Goal: Task Accomplishment & Management: Contribute content

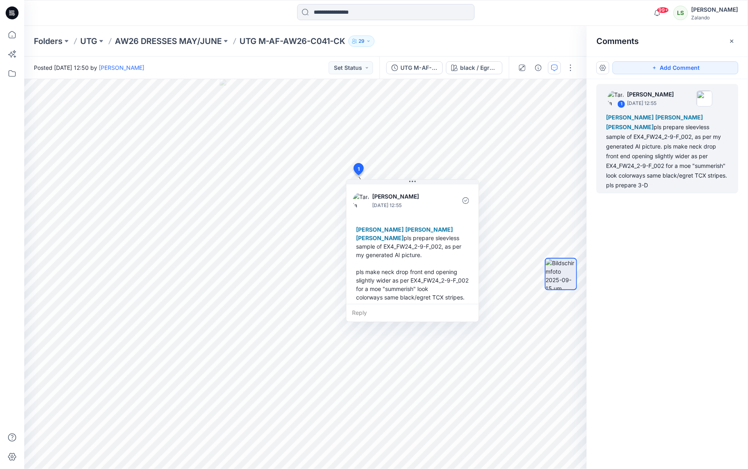
scroll to position [40, 0]
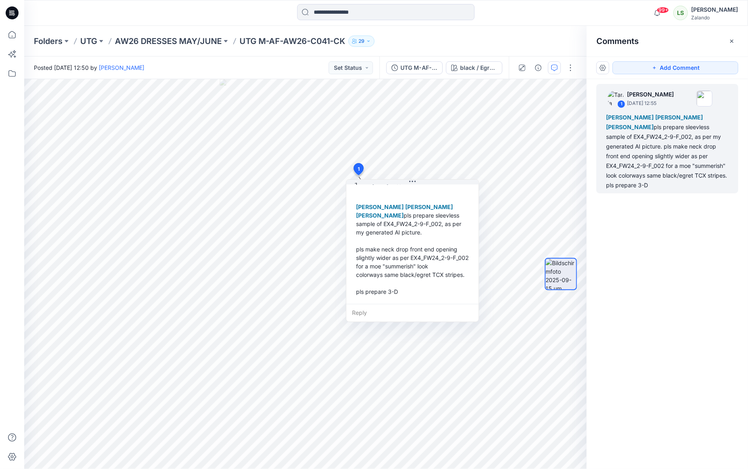
click at [449, 51] on div "Folders UTG AW26 DRESSES MAY/JUNE UTG M-AF-AW26-C041-CK 29" at bounding box center [386, 41] width 724 height 31
click at [13, 10] on icon at bounding box center [12, 10] width 4 height 0
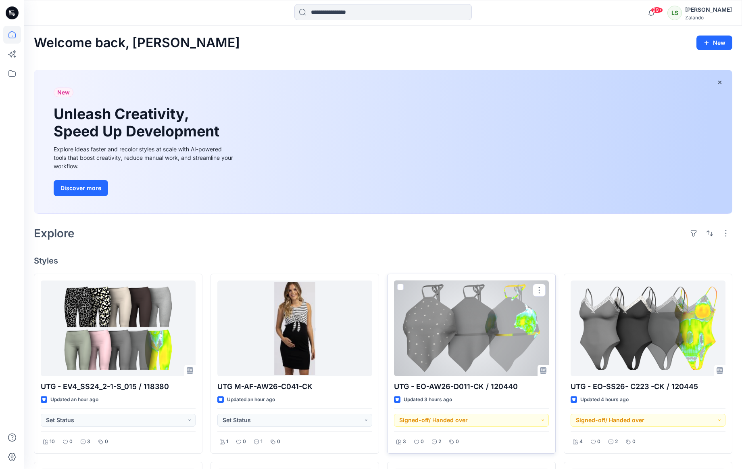
click at [441, 337] on div at bounding box center [471, 328] width 155 height 96
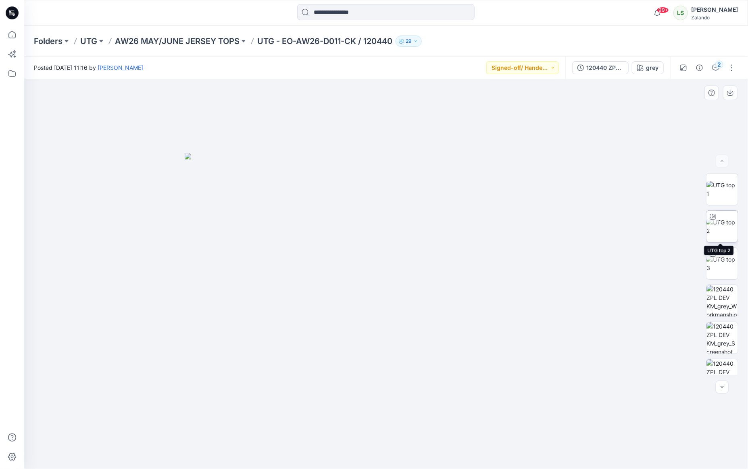
click at [722, 226] on img at bounding box center [722, 226] width 31 height 17
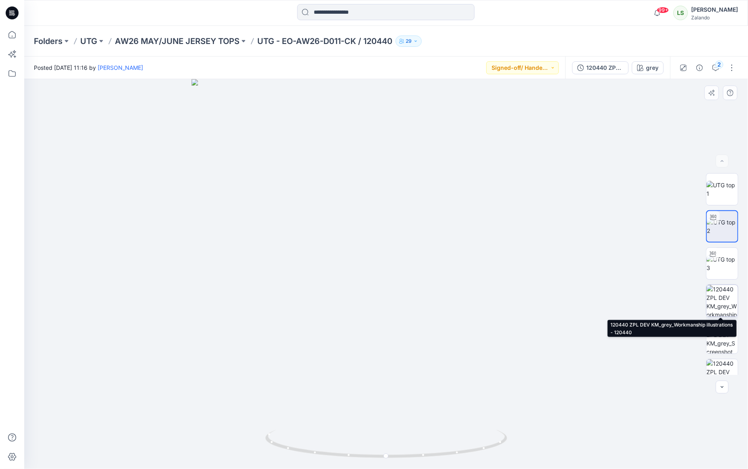
click at [721, 307] on img at bounding box center [722, 300] width 31 height 31
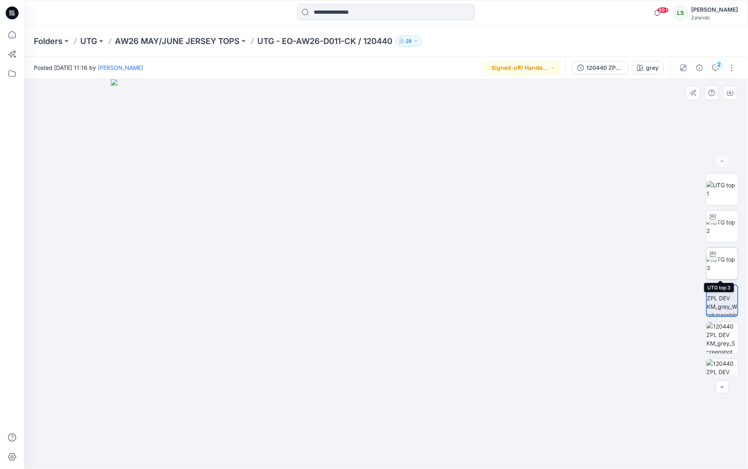
click at [709, 265] on img at bounding box center [722, 263] width 31 height 17
click at [16, 16] on icon at bounding box center [12, 12] width 13 height 13
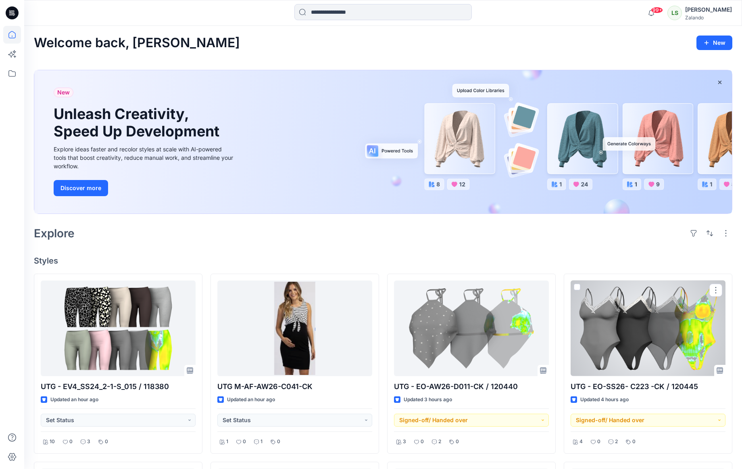
click at [594, 317] on div at bounding box center [648, 328] width 155 height 96
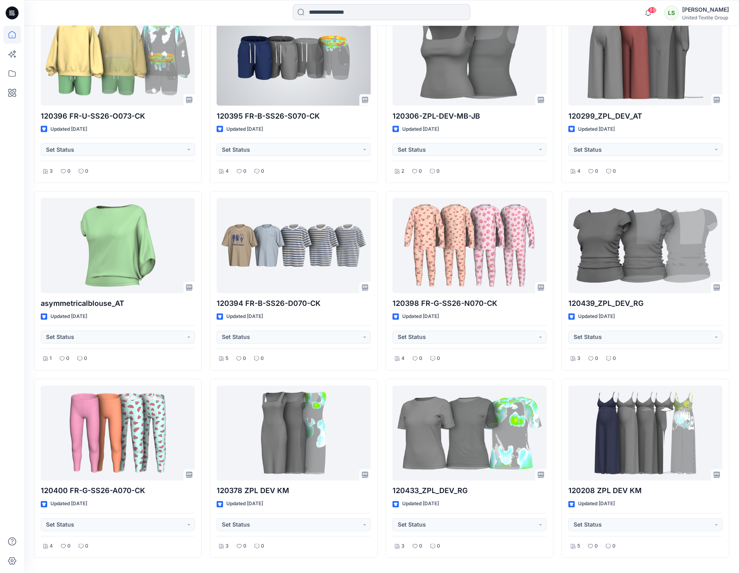
scroll to position [1419, 0]
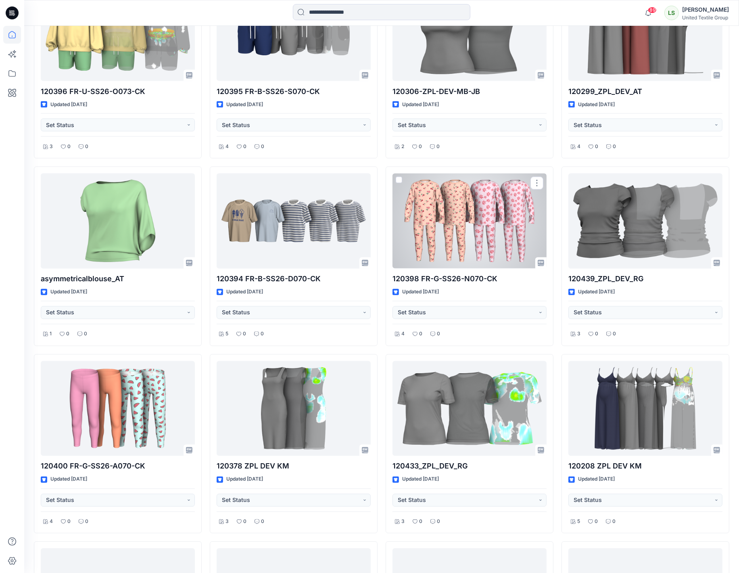
click at [452, 218] on div at bounding box center [470, 220] width 154 height 95
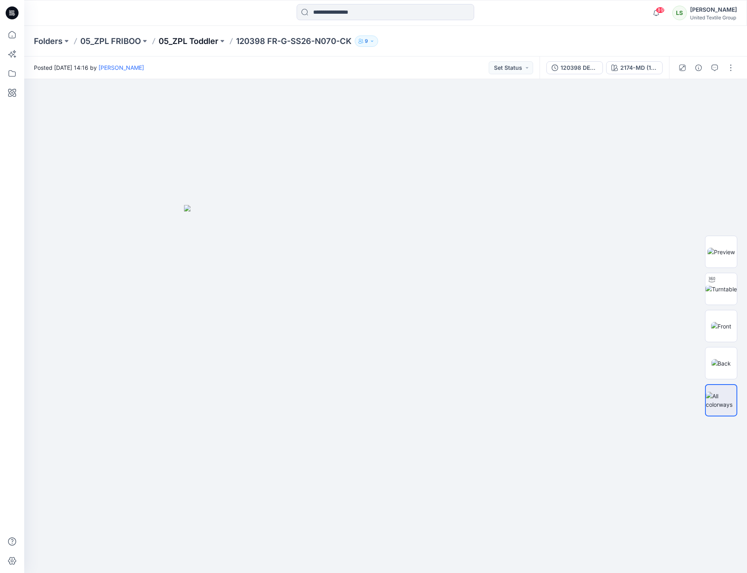
click at [205, 41] on p "05_ZPL Toddler" at bounding box center [189, 41] width 60 height 11
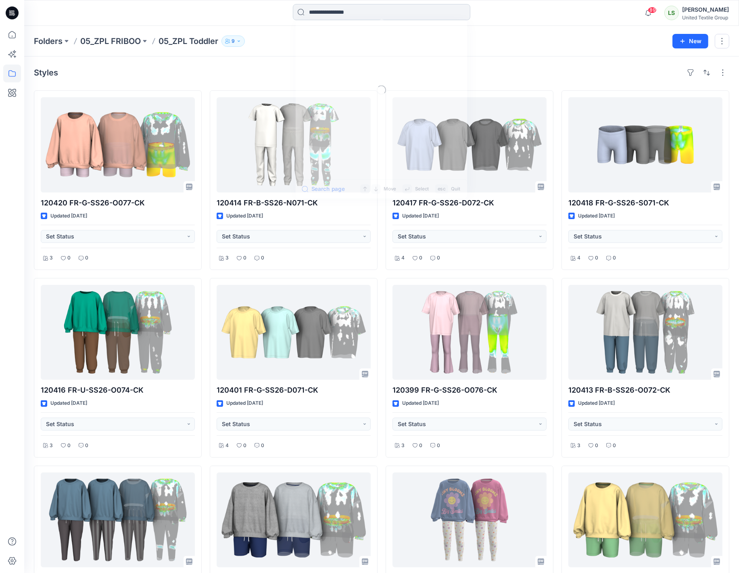
click at [382, 15] on input at bounding box center [382, 12] width 178 height 16
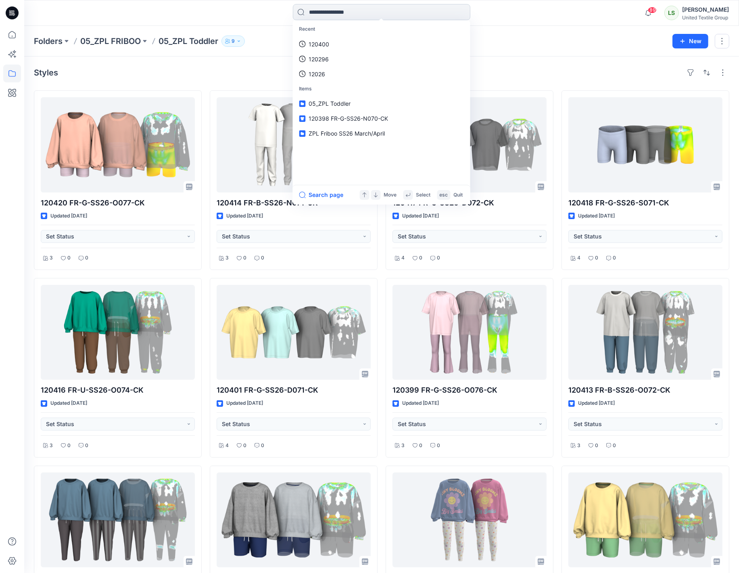
paste input "**********"
type input "**********"
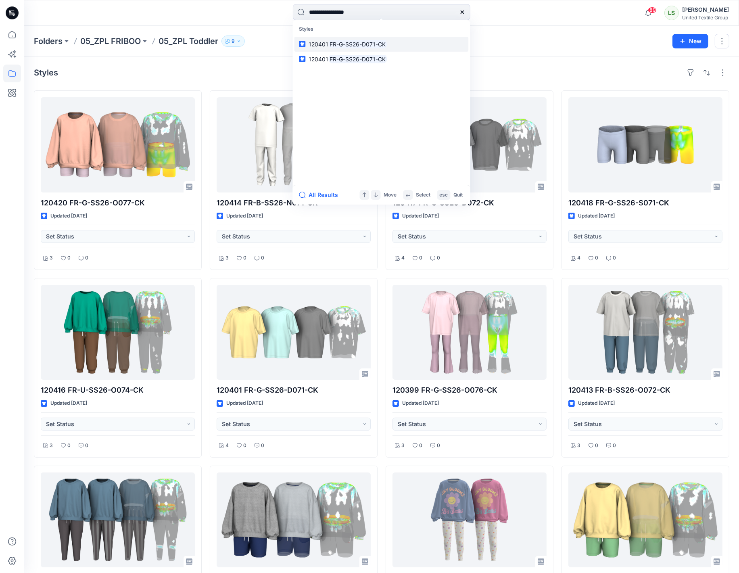
click at [386, 42] on mark "FR-G-SS26-D071-CK" at bounding box center [358, 44] width 58 height 9
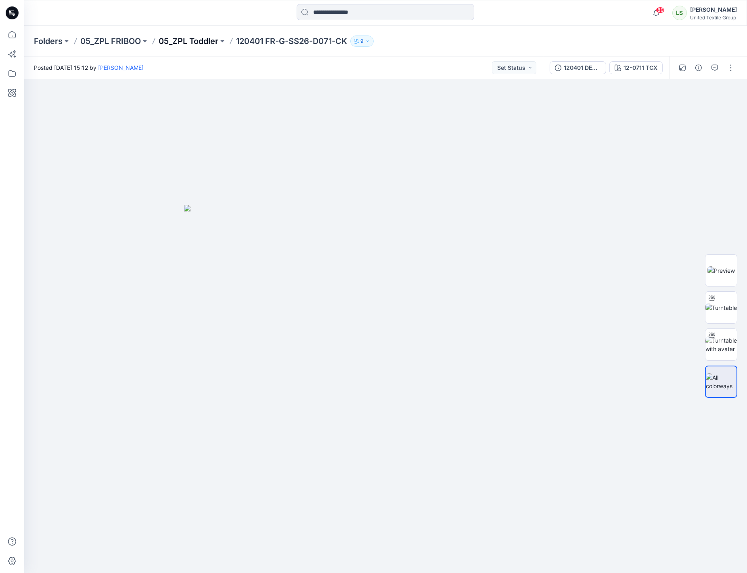
click at [204, 42] on p "05_ZPL Toddler" at bounding box center [189, 41] width 60 height 11
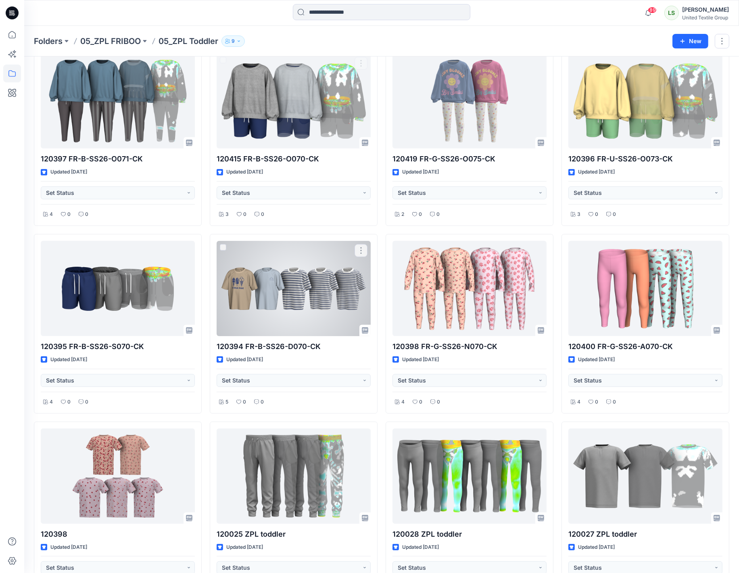
scroll to position [425, 0]
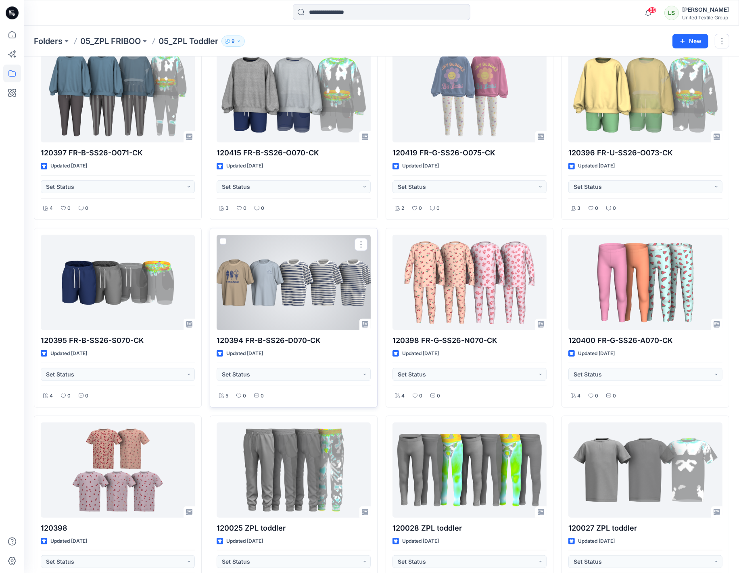
click at [273, 280] on div at bounding box center [294, 282] width 154 height 95
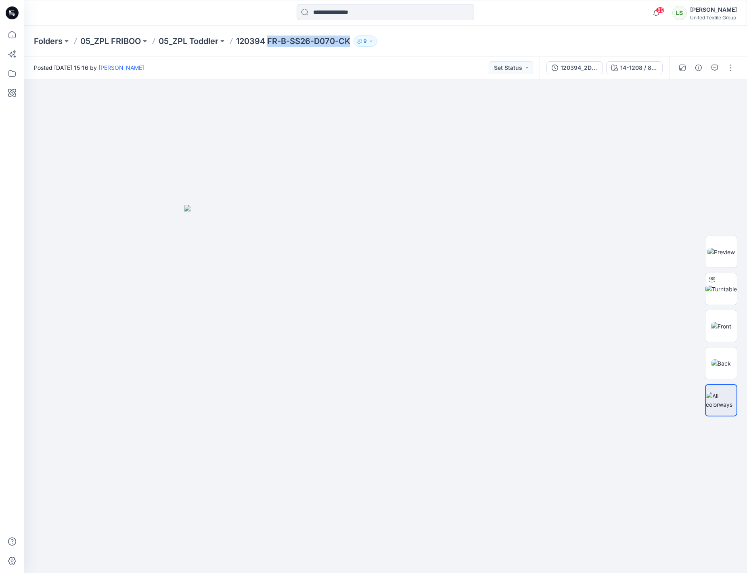
drag, startPoint x: 269, startPoint y: 42, endPoint x: 336, endPoint y: 44, distance: 67.4
click at [350, 45] on p "120394 FR-B-SS26-D070-CK" at bounding box center [293, 41] width 114 height 11
copy p "FR-B-SS26-D070-CK"
click at [641, 70] on div "14-1208 / 8159-00" at bounding box center [638, 67] width 37 height 9
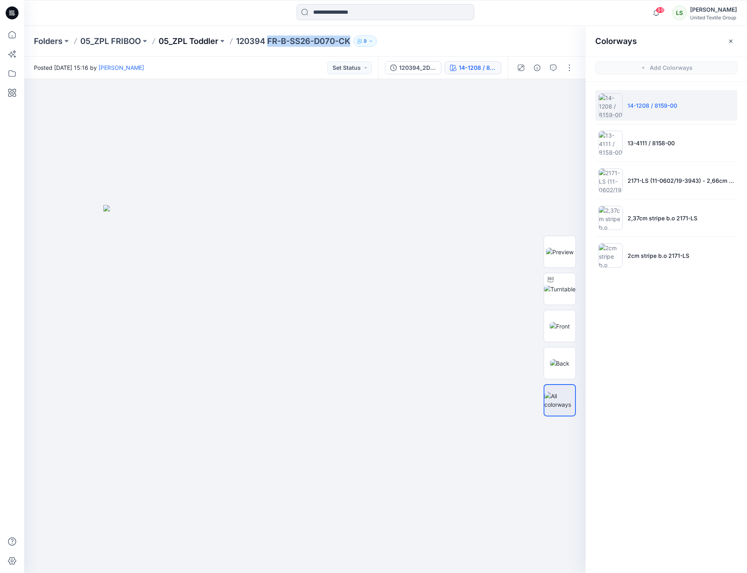
click at [209, 38] on p "05_ZPL Toddler" at bounding box center [189, 41] width 60 height 11
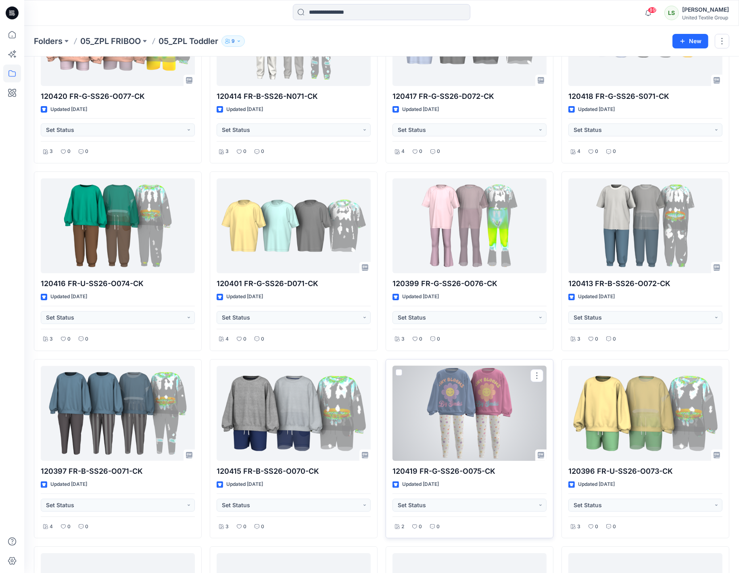
scroll to position [90, 0]
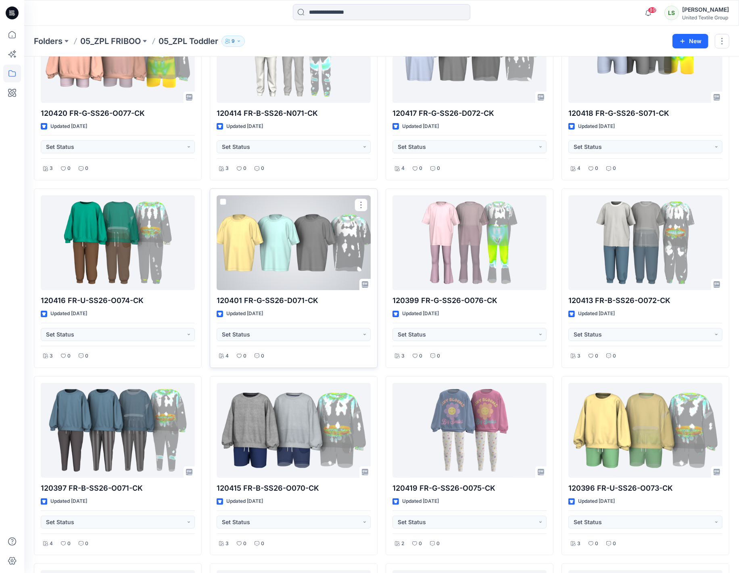
click at [295, 233] on div at bounding box center [294, 242] width 154 height 95
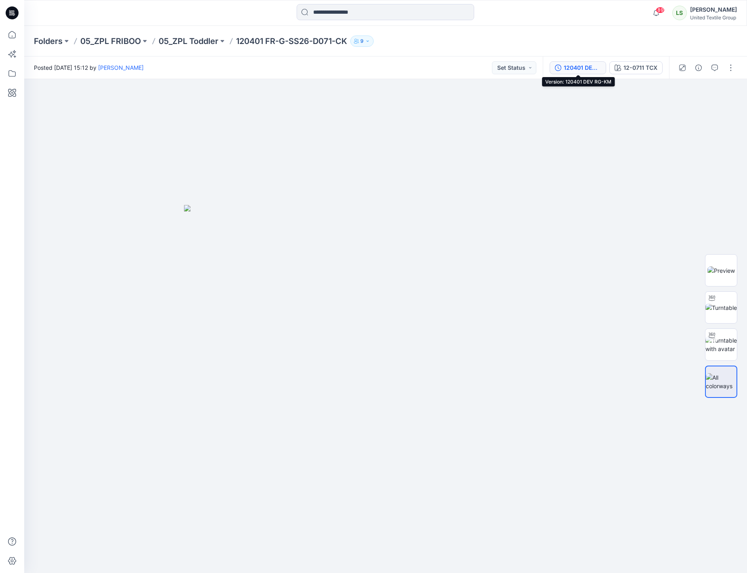
click at [587, 71] on div "120401 DEV RG-KM" at bounding box center [582, 67] width 37 height 9
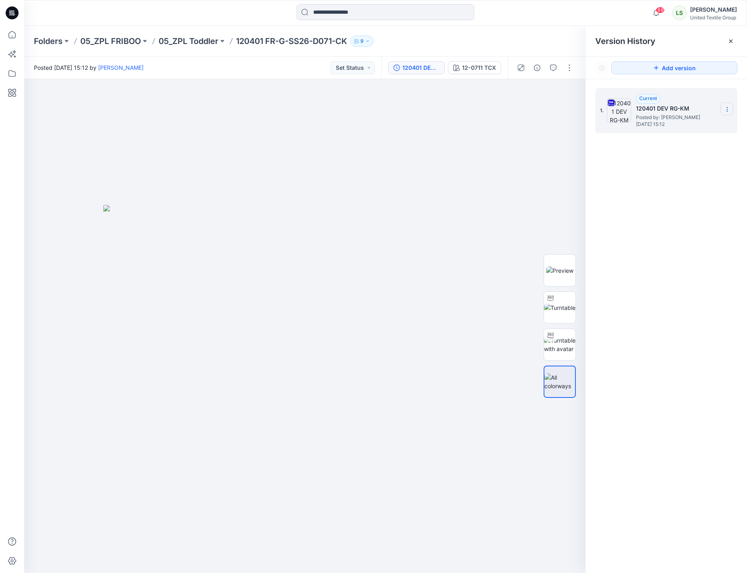
click at [730, 108] on icon at bounding box center [727, 109] width 6 height 6
click at [671, 126] on span "Download Source BW File" at bounding box center [685, 126] width 67 height 10
click at [206, 39] on p "05_ZPL Toddler" at bounding box center [189, 41] width 60 height 11
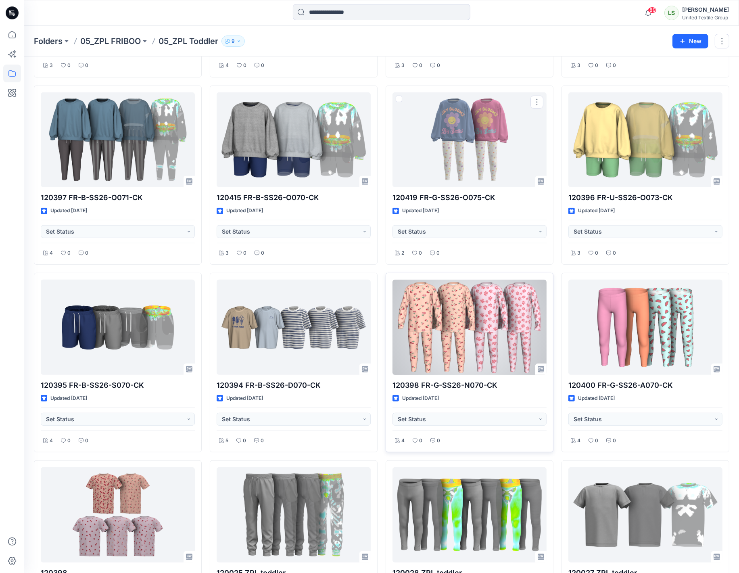
scroll to position [425, 0]
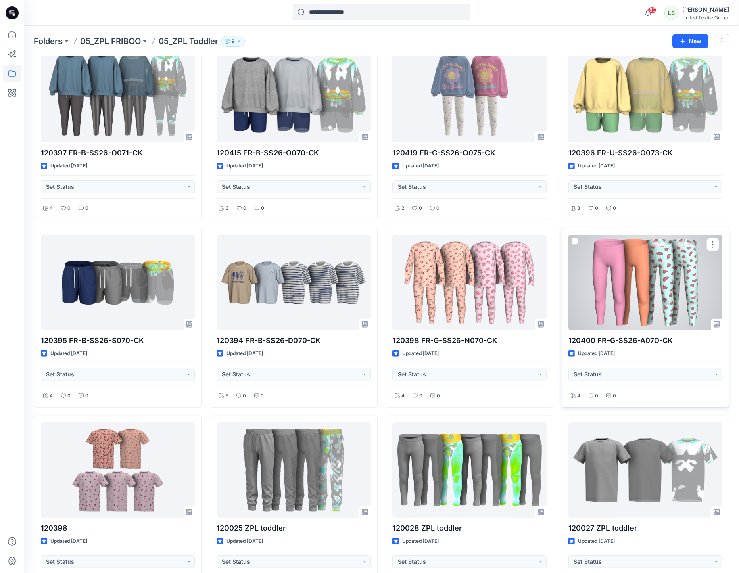
click at [638, 276] on div at bounding box center [645, 282] width 154 height 95
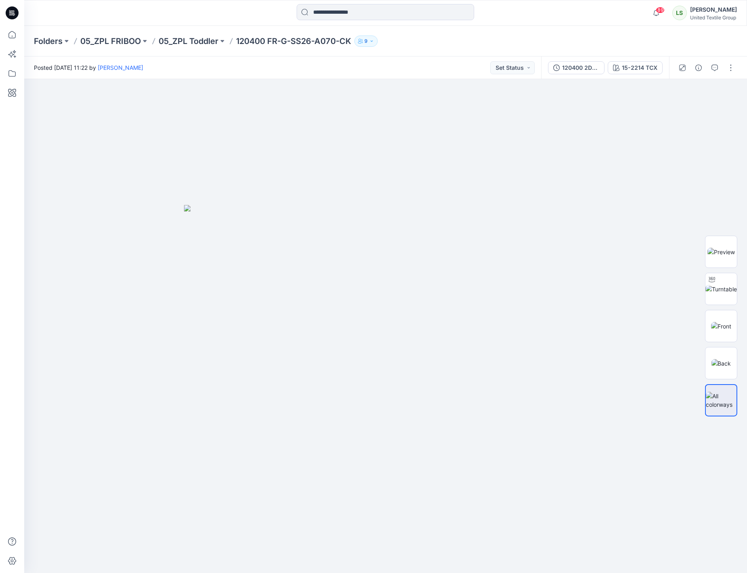
click at [326, 71] on div "Posted Thursday, September 11, 2025 11:22 by Lise Stougaard Set Status" at bounding box center [282, 67] width 517 height 22
click at [600, 66] on button "120400 2DEV COL" at bounding box center [576, 67] width 56 height 13
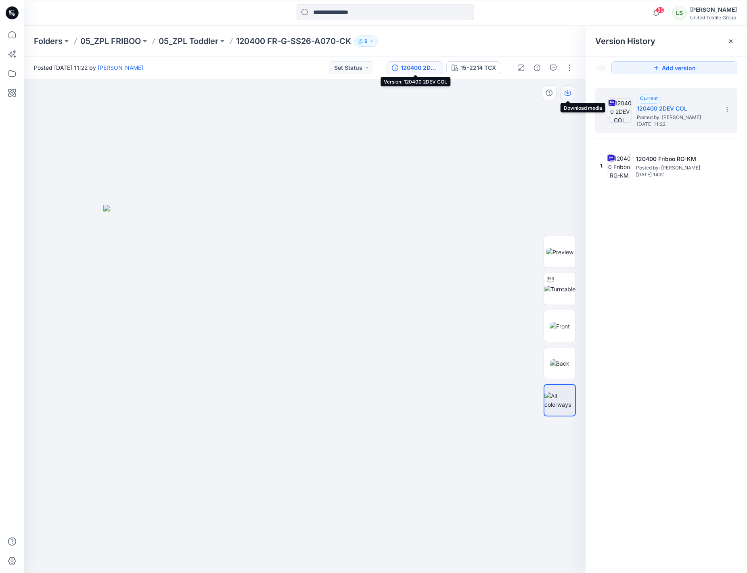
click at [570, 93] on icon "button" at bounding box center [567, 93] width 6 height 4
click at [474, 69] on div "15-2214 TCX" at bounding box center [478, 67] width 36 height 9
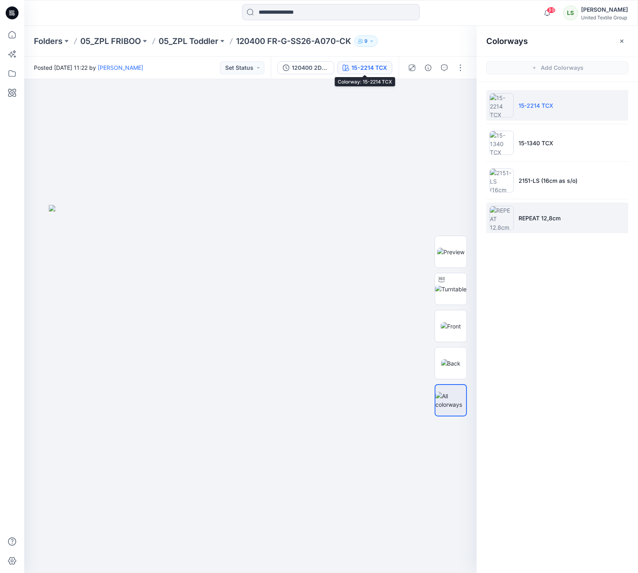
click at [572, 219] on li "REPEAT 12,8cm" at bounding box center [557, 218] width 142 height 31
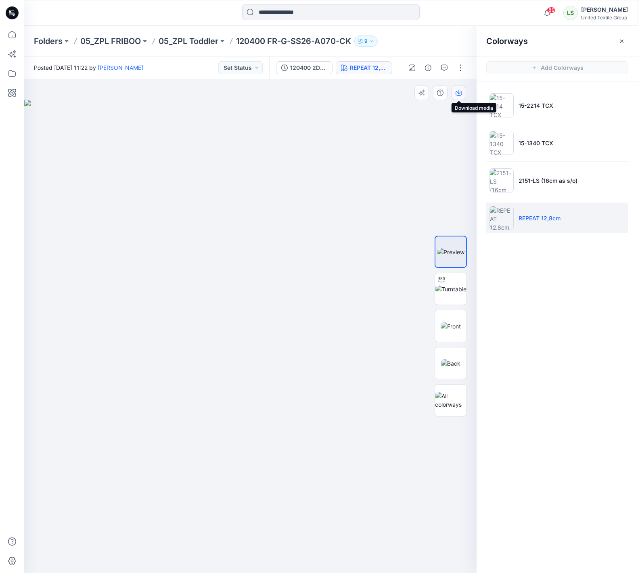
click at [461, 93] on icon "button" at bounding box center [458, 93] width 6 height 6
click at [433, 47] on div "Folders 05_ZPL FRIBOO 05_ZPL Toddler 120400 FR-G-SS26-A070-CK 9" at bounding box center [331, 41] width 614 height 31
click at [460, 68] on button "button" at bounding box center [460, 67] width 13 height 13
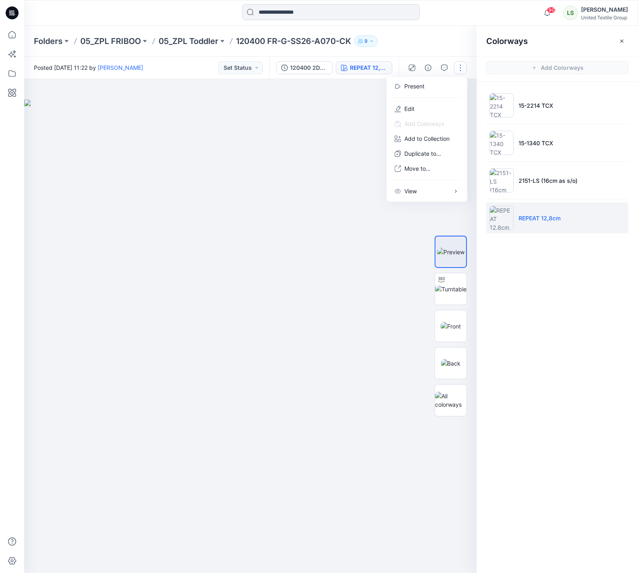
click at [561, 219] on li "REPEAT 12,8cm" at bounding box center [557, 218] width 142 height 31
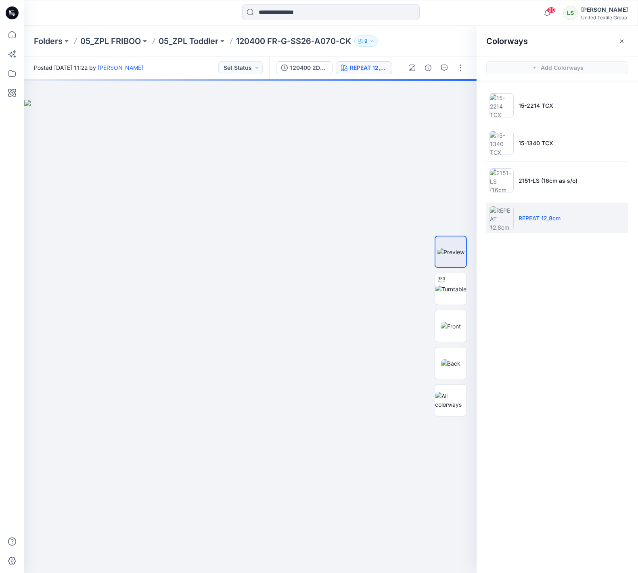
click at [559, 219] on p "REPEAT 12,8cm" at bounding box center [539, 218] width 42 height 8
click at [462, 70] on button "button" at bounding box center [460, 67] width 13 height 13
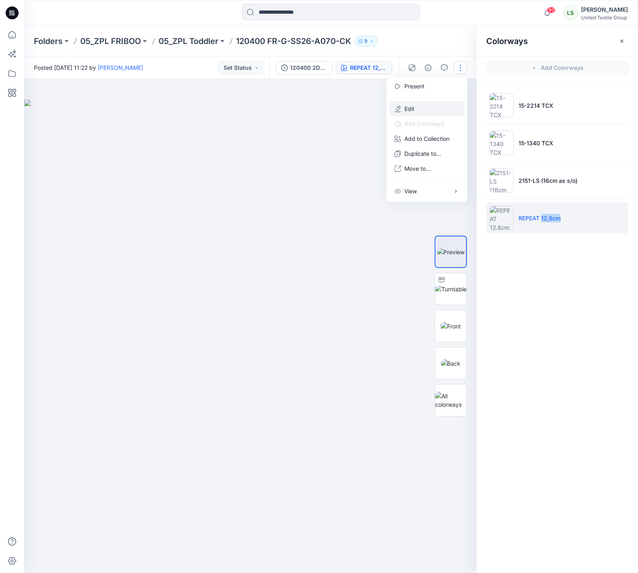
click at [428, 109] on button "Edit" at bounding box center [427, 108] width 74 height 15
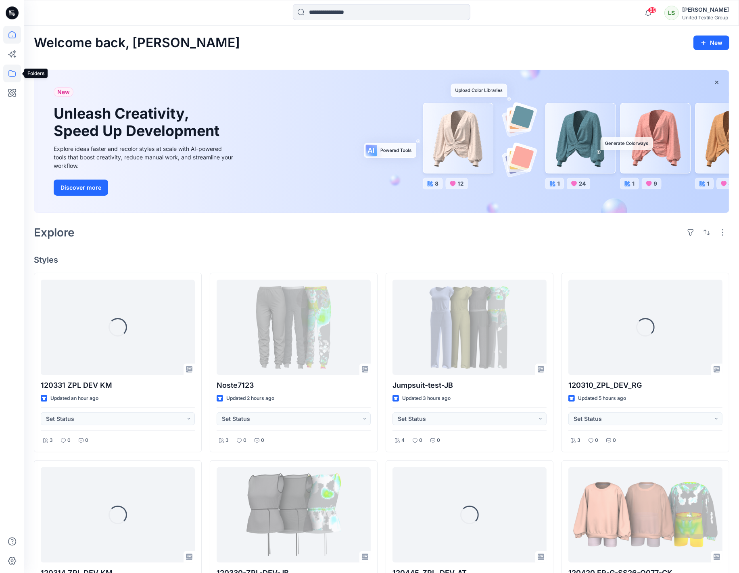
click at [13, 74] on icon at bounding box center [12, 74] width 18 height 18
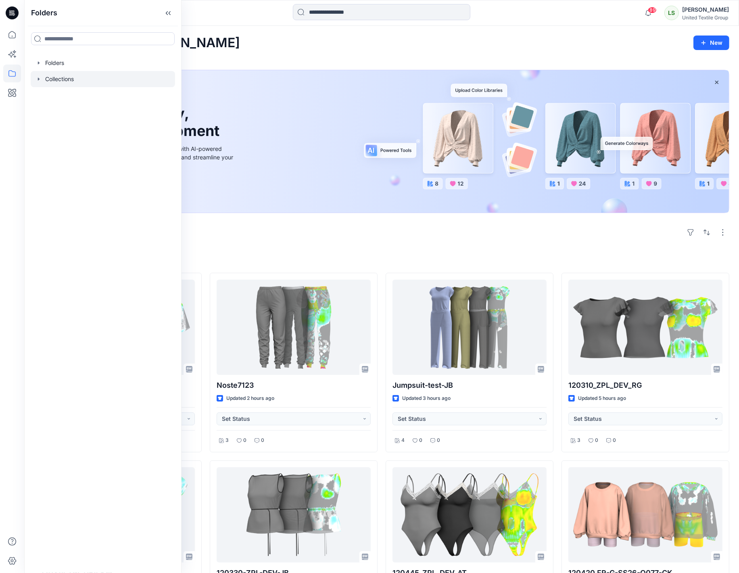
click at [52, 84] on div at bounding box center [103, 79] width 144 height 16
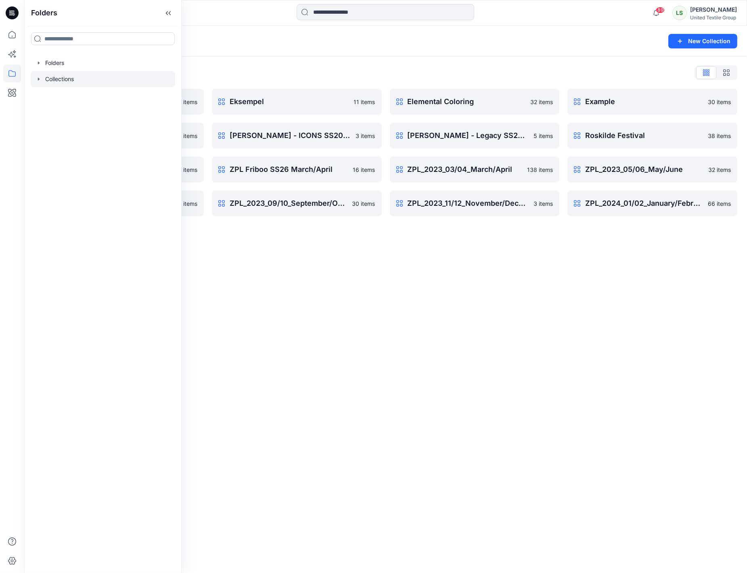
click at [315, 228] on div "Collections New Collection Collections List Collection example 13 items HSE Col…" at bounding box center [385, 299] width 723 height 547
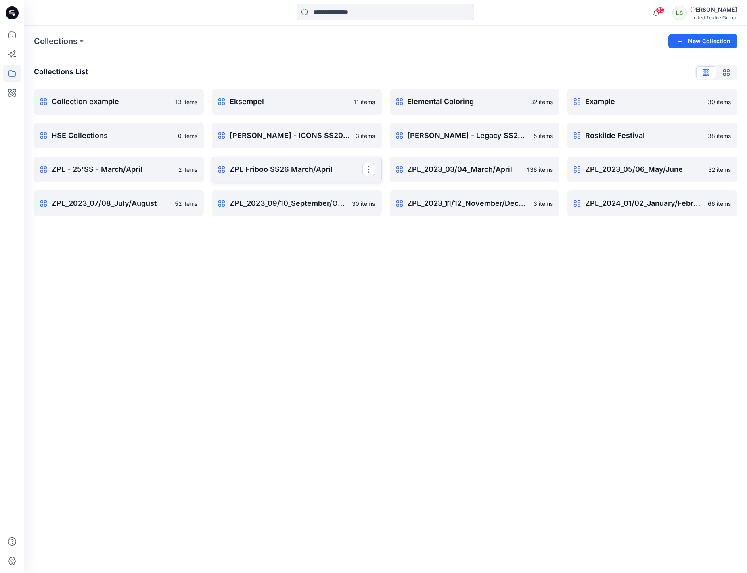
click at [292, 172] on p "ZPL Friboo SS26 March/April" at bounding box center [296, 169] width 133 height 11
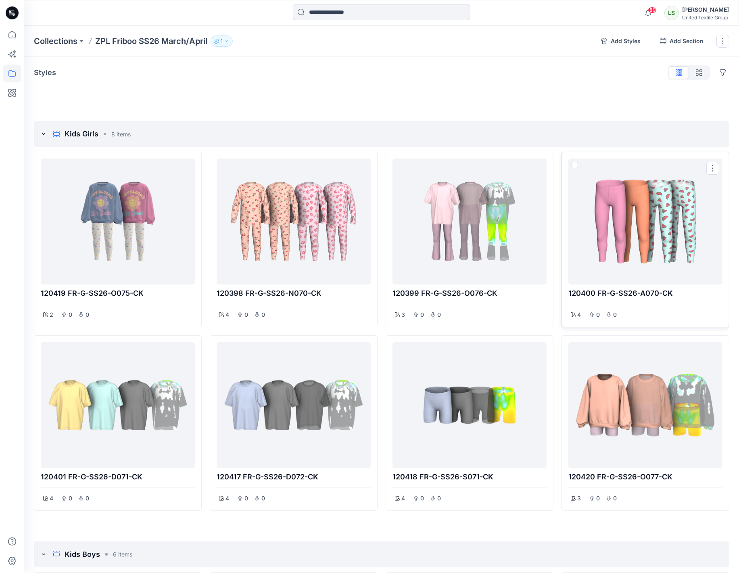
click at [671, 235] on div at bounding box center [646, 221] width 148 height 119
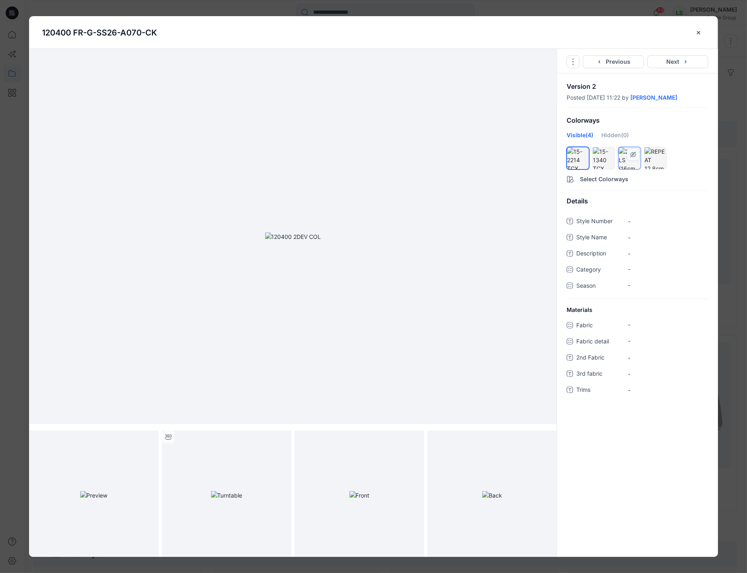
click at [630, 166] on div at bounding box center [629, 158] width 22 height 22
click at [593, 181] on button "Select Colorways" at bounding box center [637, 177] width 161 height 13
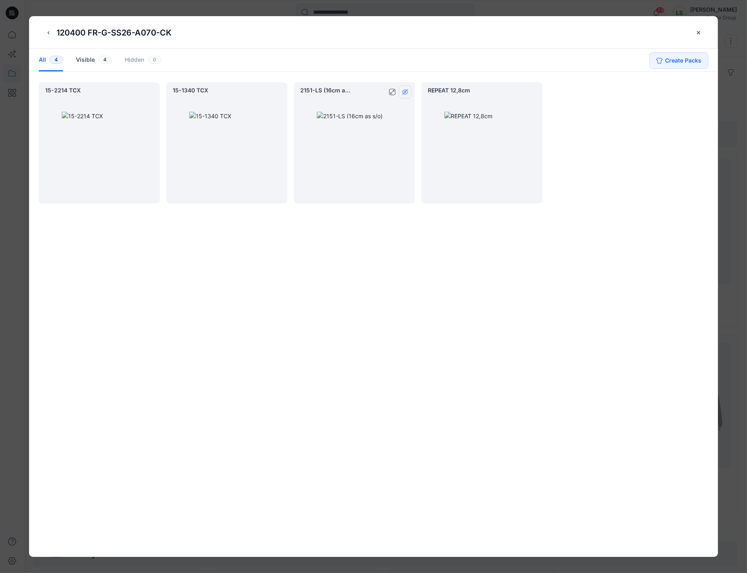
click at [404, 92] on icon "hide/show colorway" at bounding box center [405, 92] width 6 height 6
click at [674, 63] on button "Create Packs" at bounding box center [678, 60] width 59 height 16
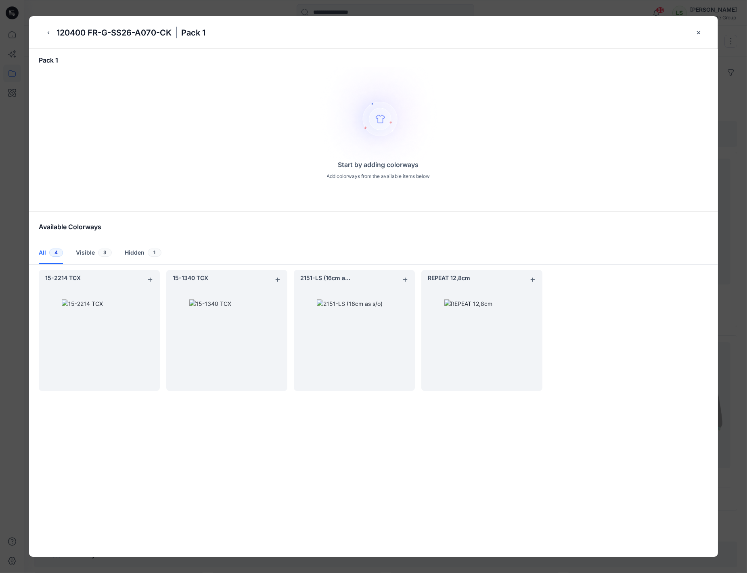
click at [151, 279] on icon "add colorway" at bounding box center [150, 279] width 6 height 6
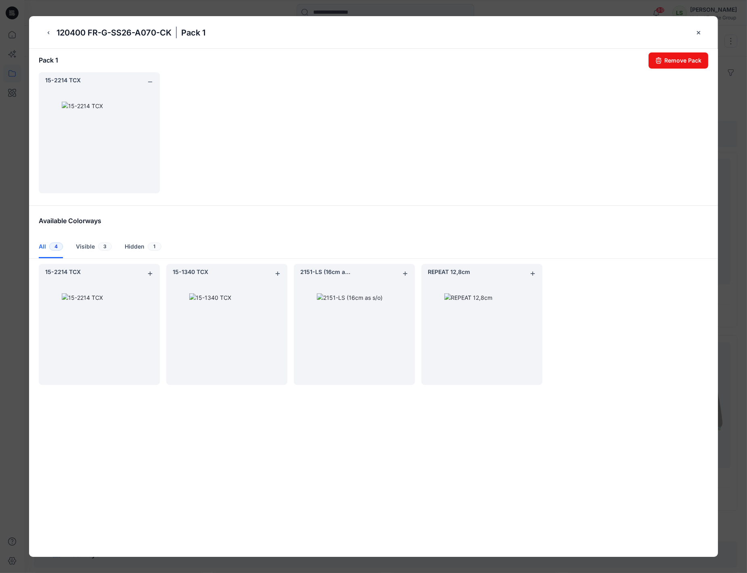
click at [278, 272] on icon "add colorway" at bounding box center [277, 273] width 6 height 6
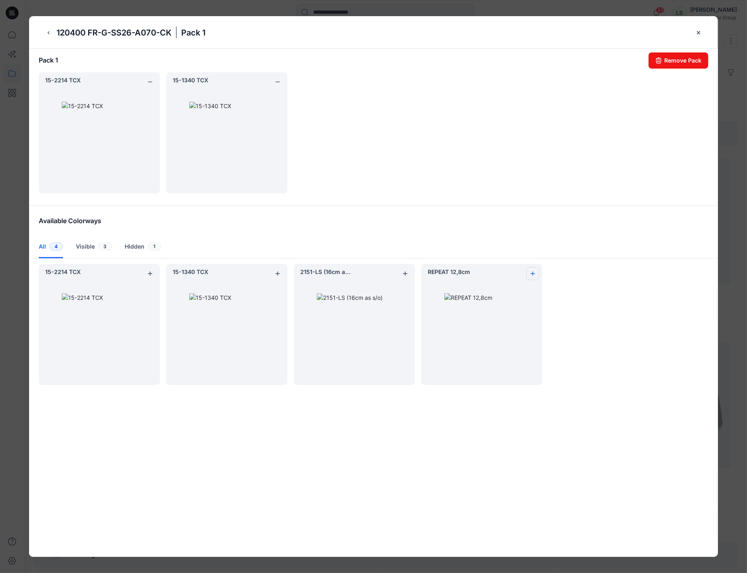
click at [533, 271] on icon "add colorway" at bounding box center [532, 273] width 6 height 6
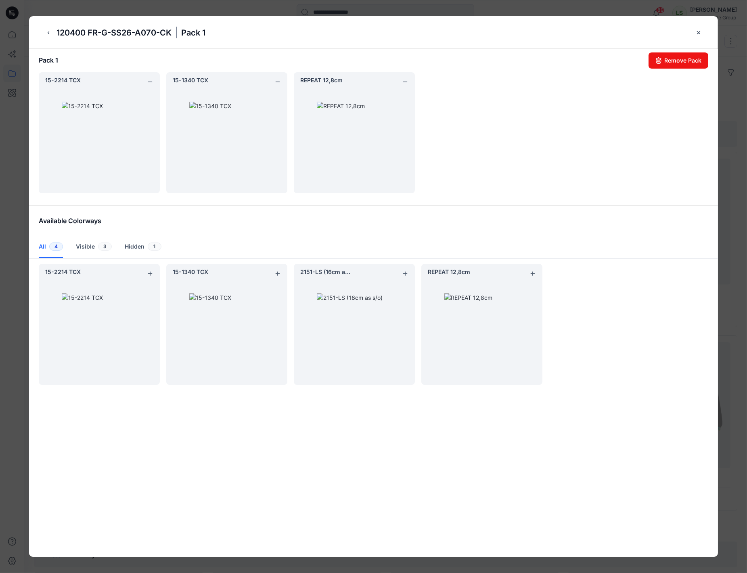
click at [135, 226] on div "Available Colorways" at bounding box center [373, 220] width 689 height 30
click at [45, 33] on icon "back button" at bounding box center [48, 32] width 6 height 6
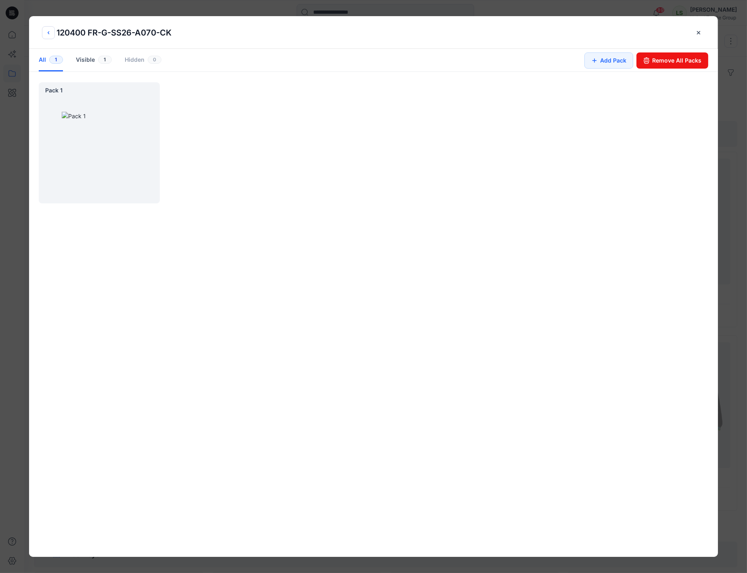
click at [45, 33] on icon "back button" at bounding box center [48, 32] width 6 height 6
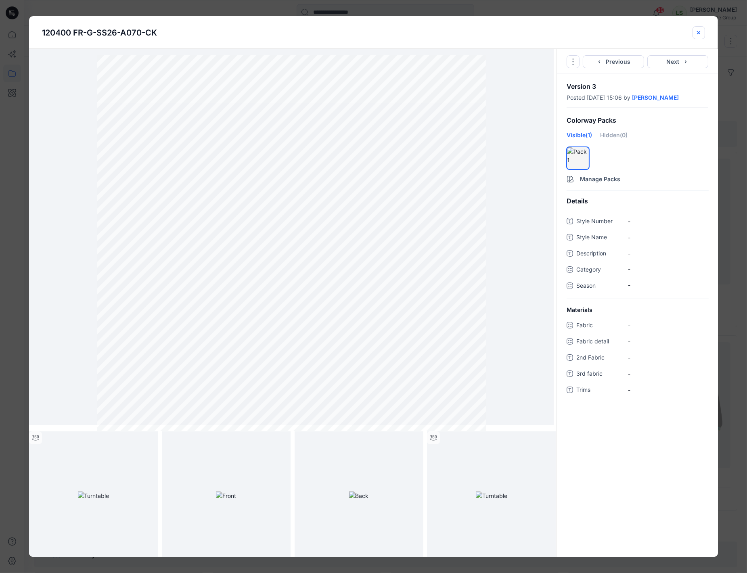
click at [698, 31] on icon "close-btn" at bounding box center [698, 32] width 6 height 6
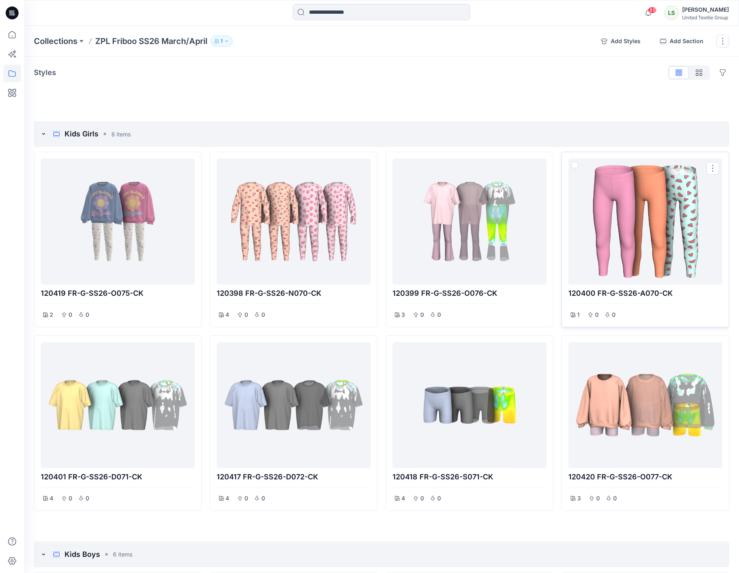
click at [633, 210] on div at bounding box center [646, 221] width 148 height 119
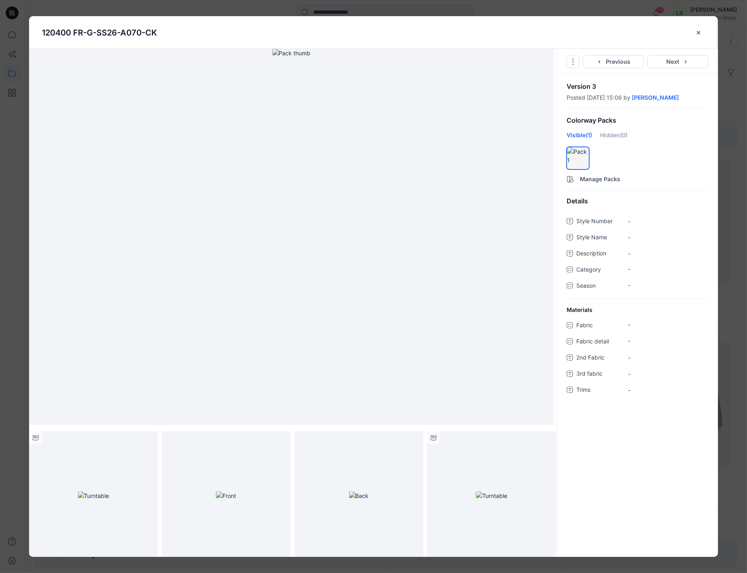
click at [695, 36] on button "close-btn" at bounding box center [698, 32] width 13 height 13
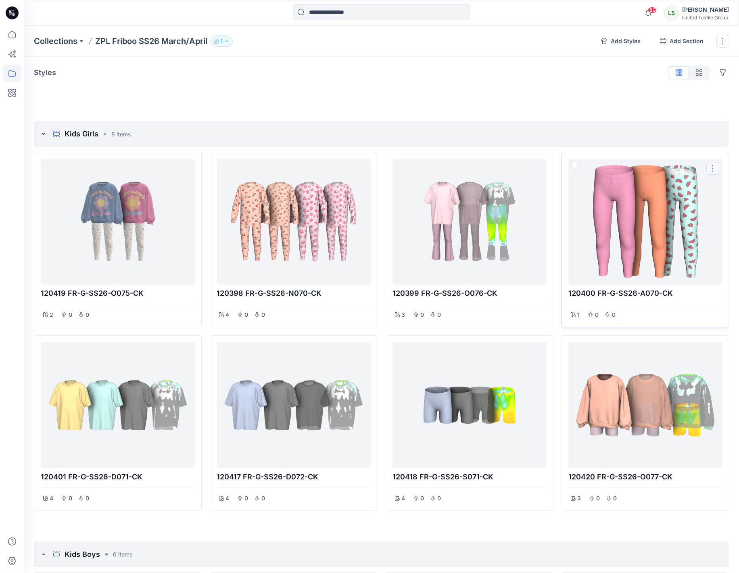
click at [715, 167] on button "Options" at bounding box center [712, 168] width 13 height 13
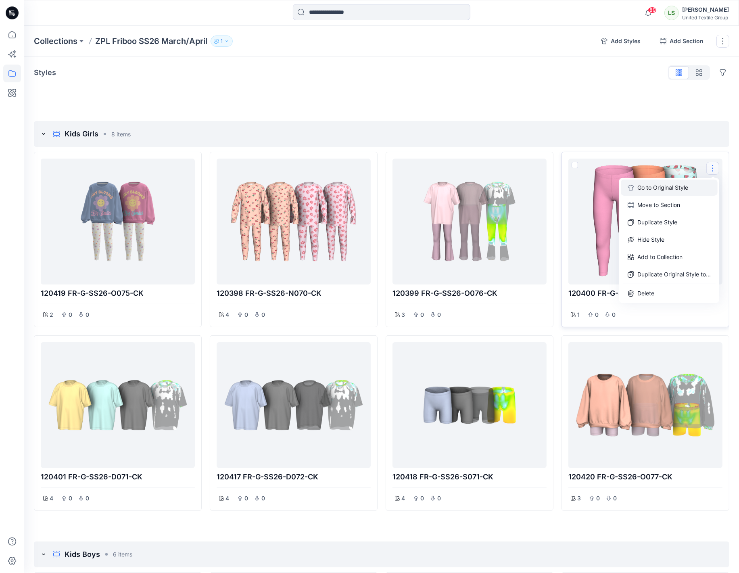
click at [663, 186] on button "Go to Original Style" at bounding box center [669, 188] width 97 height 16
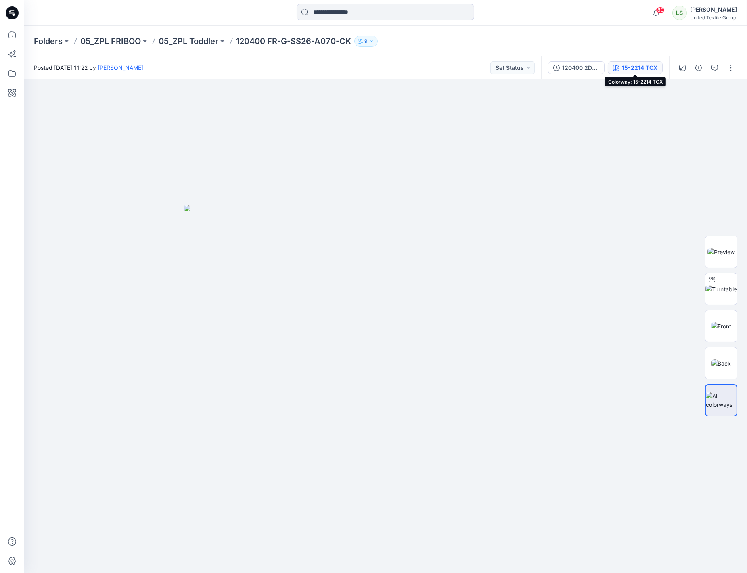
click at [629, 65] on div "15-2214 TCX" at bounding box center [640, 67] width 36 height 9
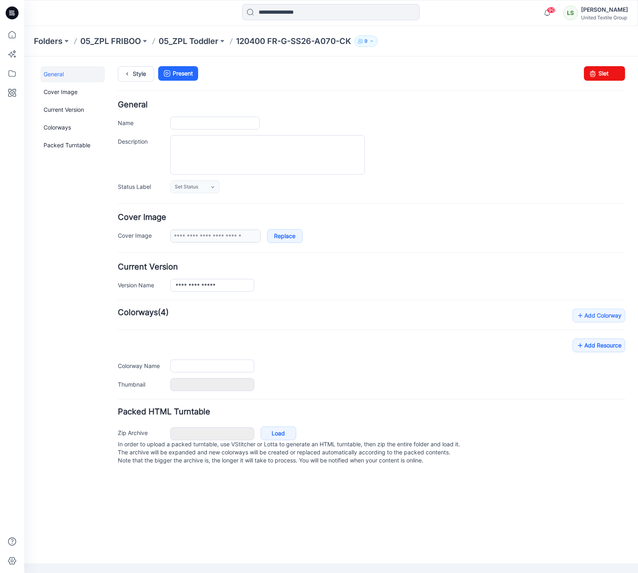
type input "**********"
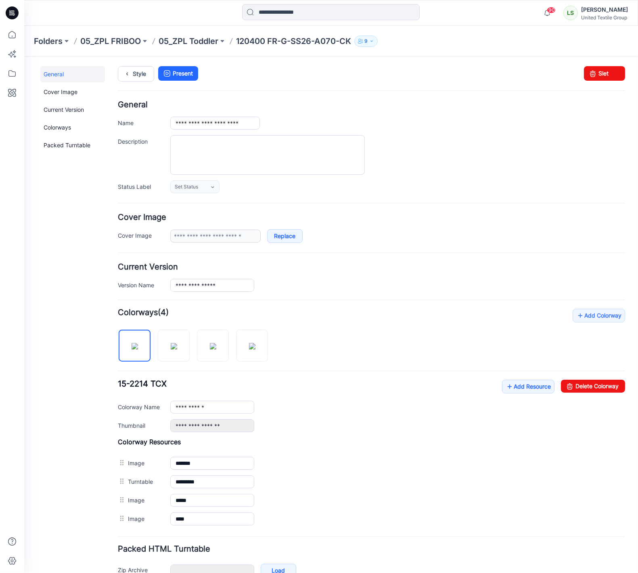
click at [280, 336] on div "**********" at bounding box center [371, 417] width 507 height 219
click at [255, 349] on img at bounding box center [252, 346] width 6 height 6
click at [224, 409] on input "**********" at bounding box center [212, 406] width 84 height 13
type input "**********"
click at [294, 418] on div "**********" at bounding box center [371, 405] width 507 height 52
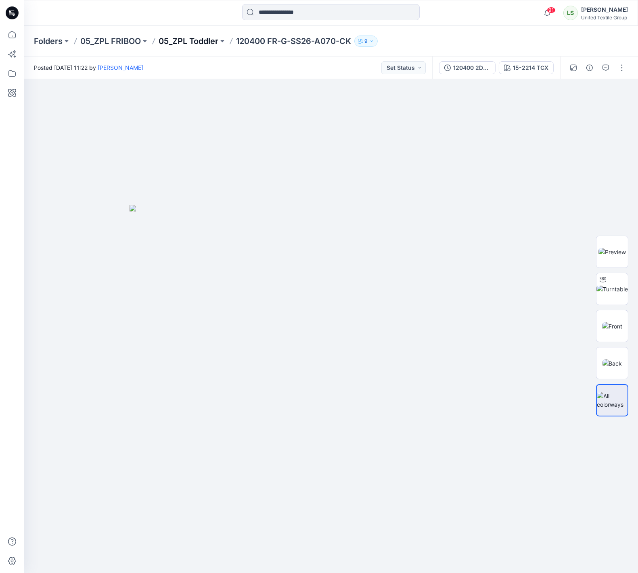
click at [206, 38] on p "05_ZPL Toddler" at bounding box center [189, 41] width 60 height 11
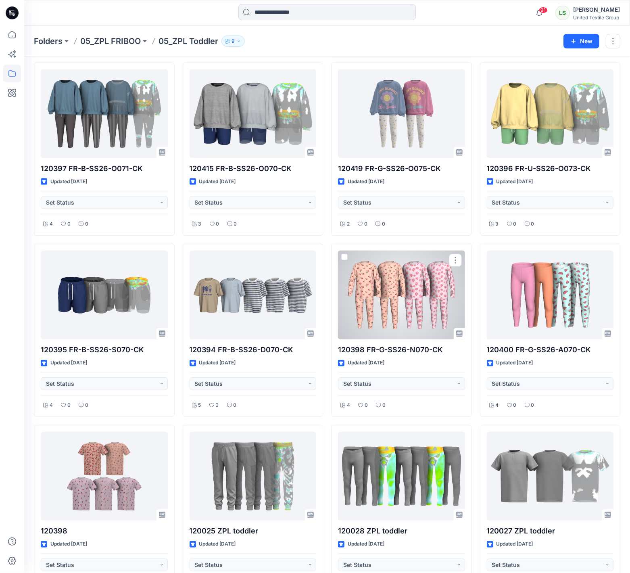
scroll to position [406, 0]
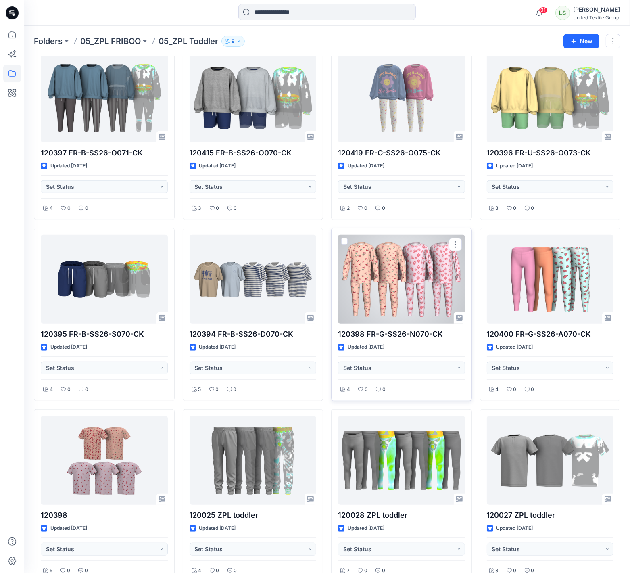
click at [408, 276] on div at bounding box center [401, 279] width 127 height 89
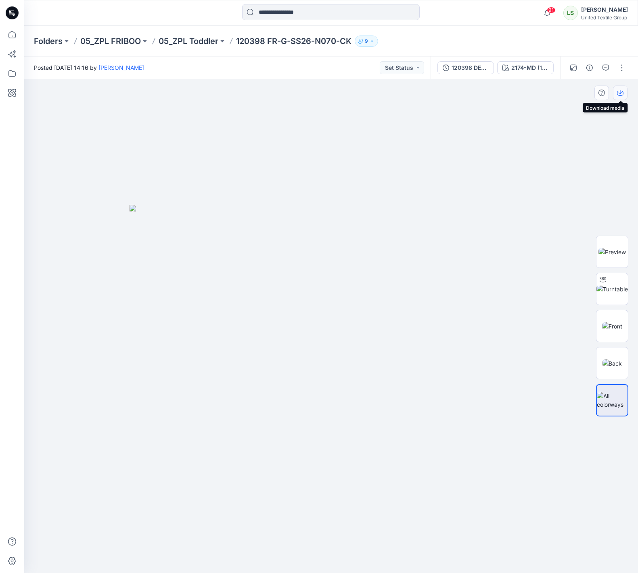
click at [620, 94] on icon "button" at bounding box center [619, 92] width 3 height 4
click at [620, 69] on button "button" at bounding box center [621, 67] width 13 height 13
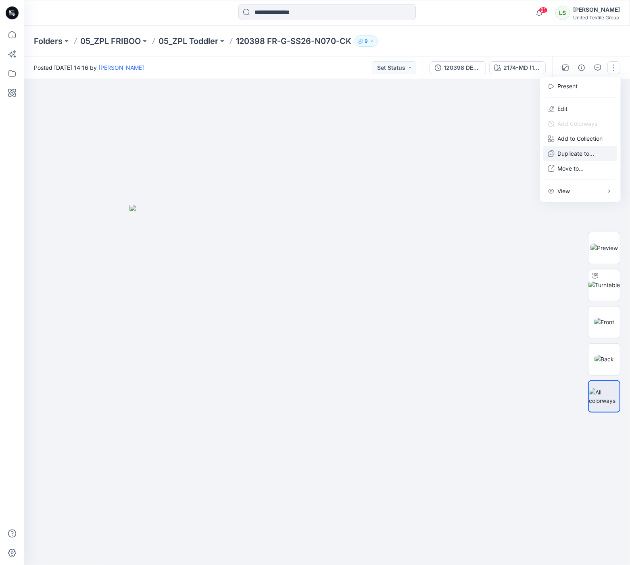
click at [582, 156] on p "Duplicate to..." at bounding box center [576, 153] width 37 height 8
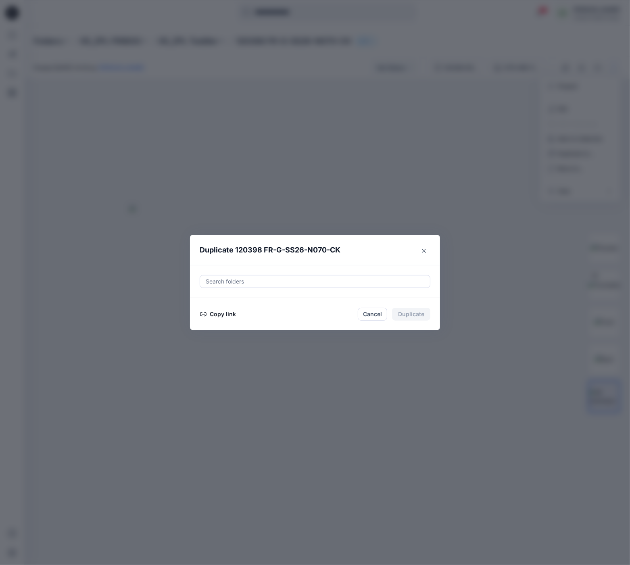
click at [221, 319] on button "Copy link" at bounding box center [218, 314] width 37 height 10
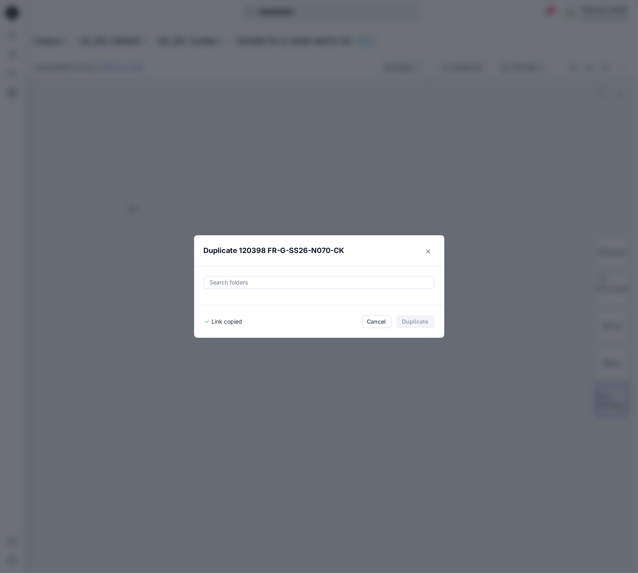
click at [426, 251] on icon "Close" at bounding box center [428, 251] width 4 height 4
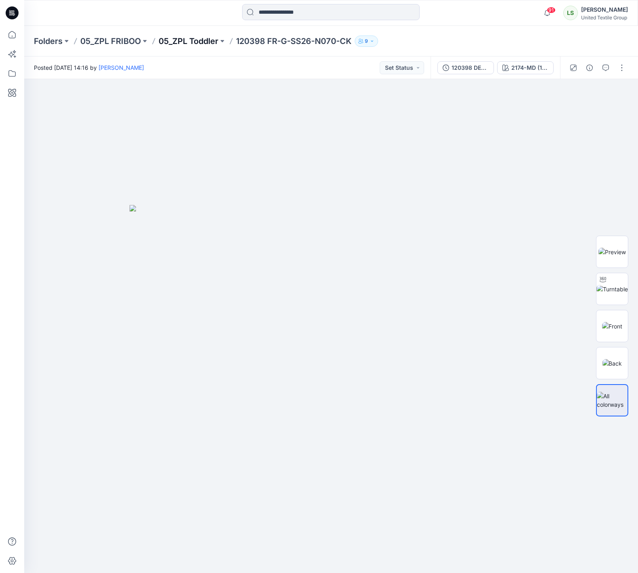
click at [201, 38] on p "05_ZPL Toddler" at bounding box center [189, 41] width 60 height 11
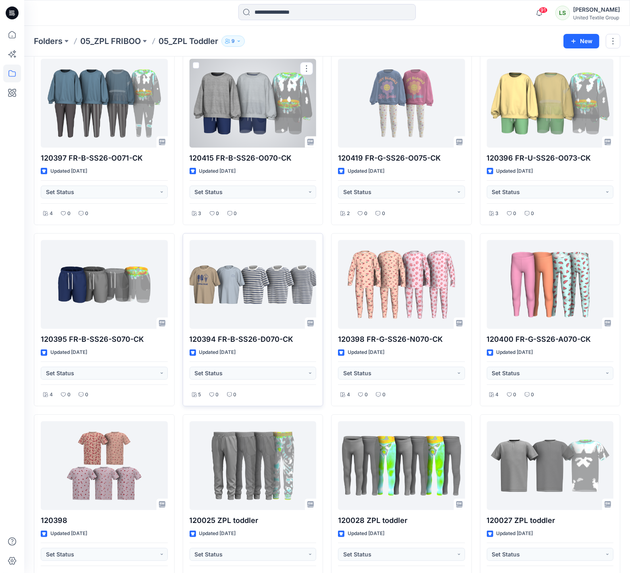
scroll to position [403, 0]
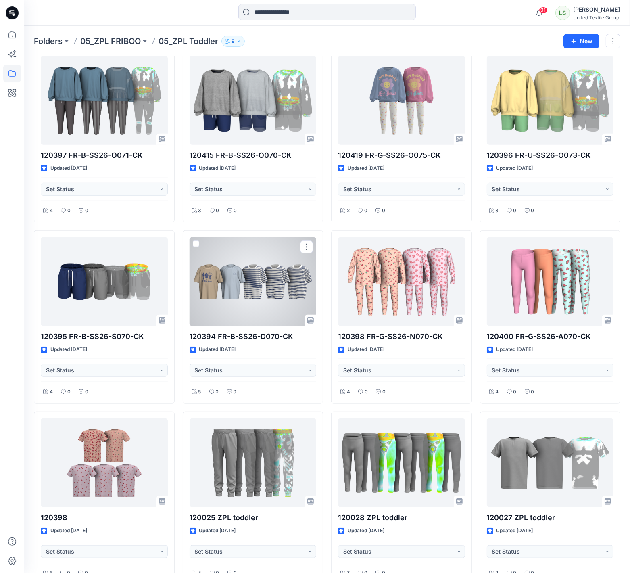
click at [252, 285] on div at bounding box center [253, 281] width 127 height 89
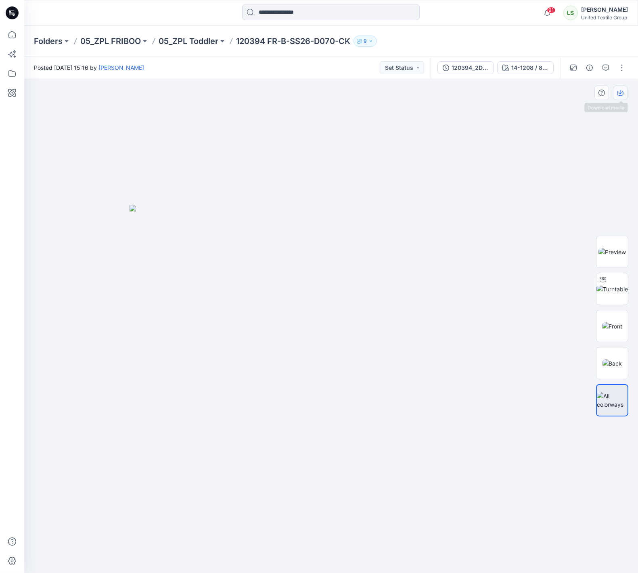
click at [624, 94] on button "button" at bounding box center [620, 93] width 15 height 15
drag, startPoint x: 622, startPoint y: 68, endPoint x: 620, endPoint y: 76, distance: 8.3
click at [622, 69] on button "button" at bounding box center [621, 67] width 13 height 13
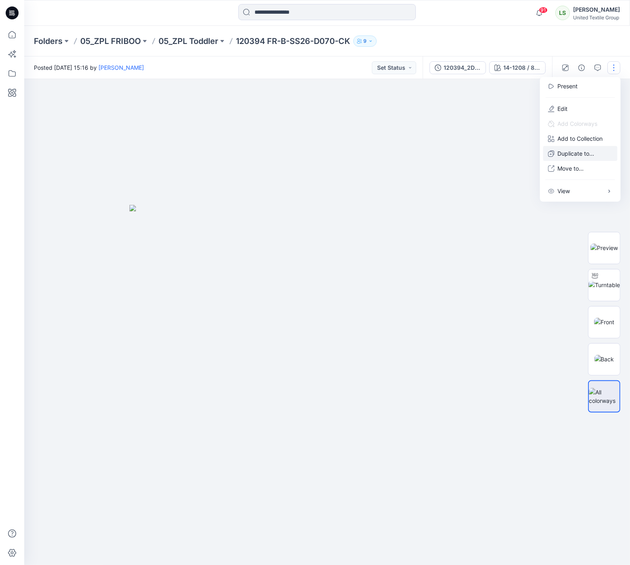
click at [570, 155] on p "Duplicate to..." at bounding box center [576, 153] width 37 height 8
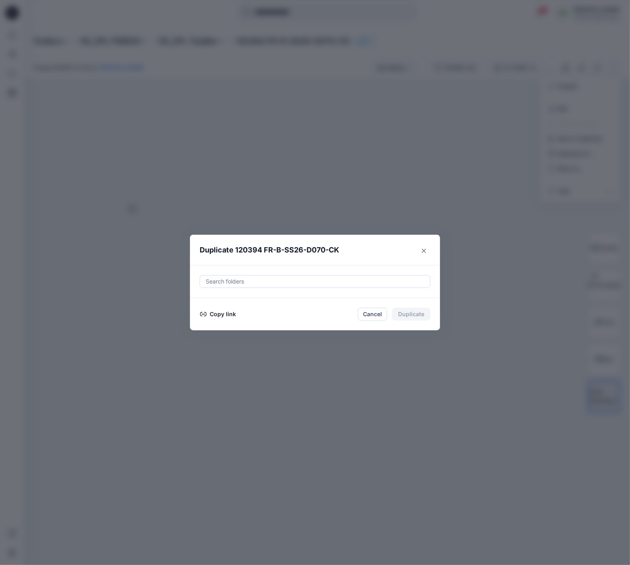
click at [230, 317] on button "Copy link" at bounding box center [218, 314] width 37 height 10
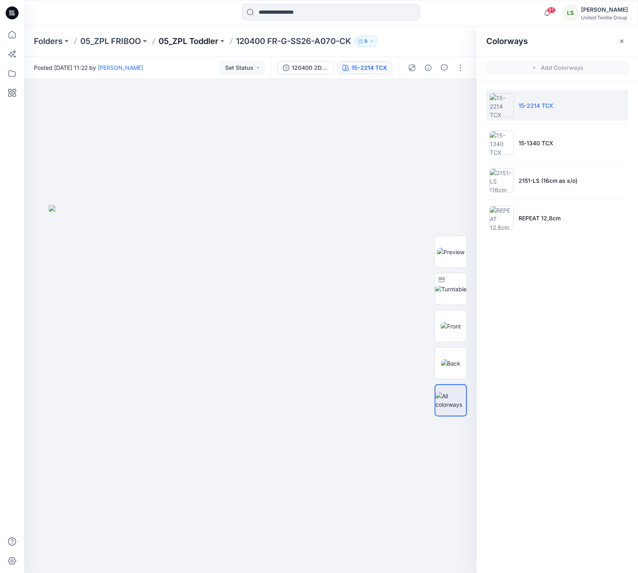
click at [194, 39] on p "05_ZPL Toddler" at bounding box center [189, 41] width 60 height 11
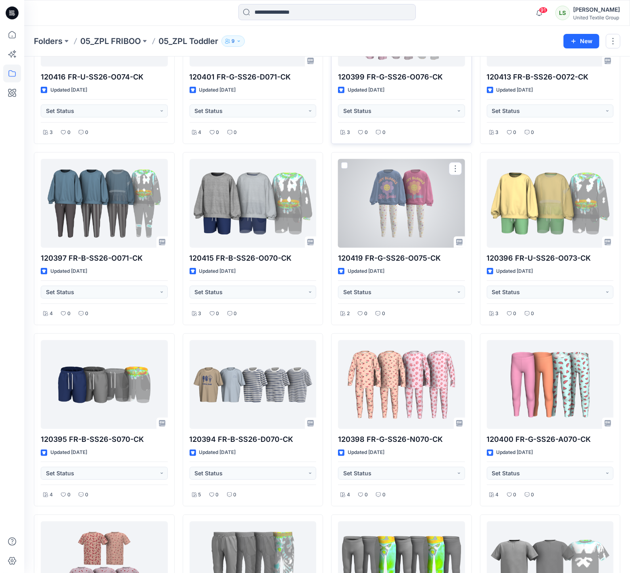
scroll to position [316, 0]
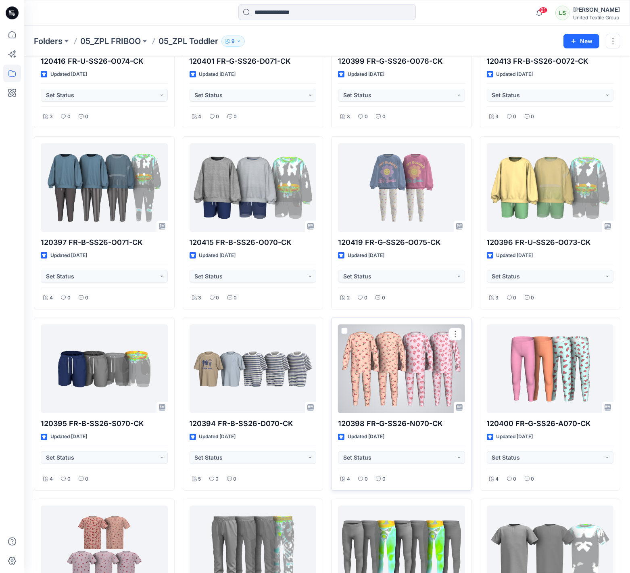
click at [410, 365] on div at bounding box center [401, 368] width 127 height 89
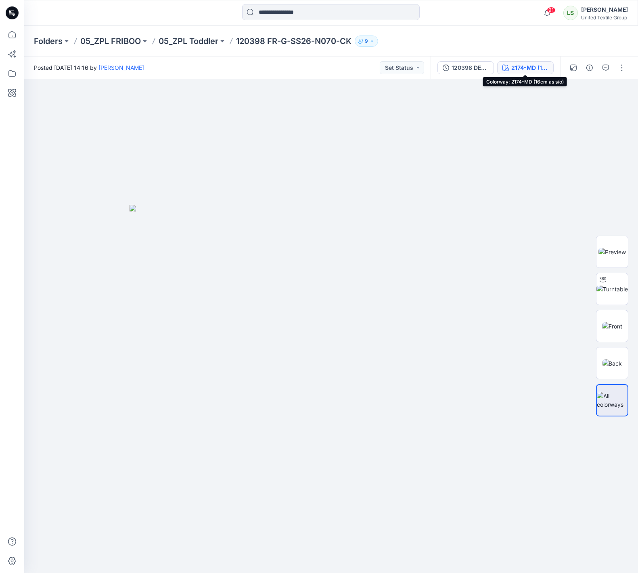
click at [522, 67] on div "2174-MD (16cm as s/o)" at bounding box center [529, 67] width 37 height 9
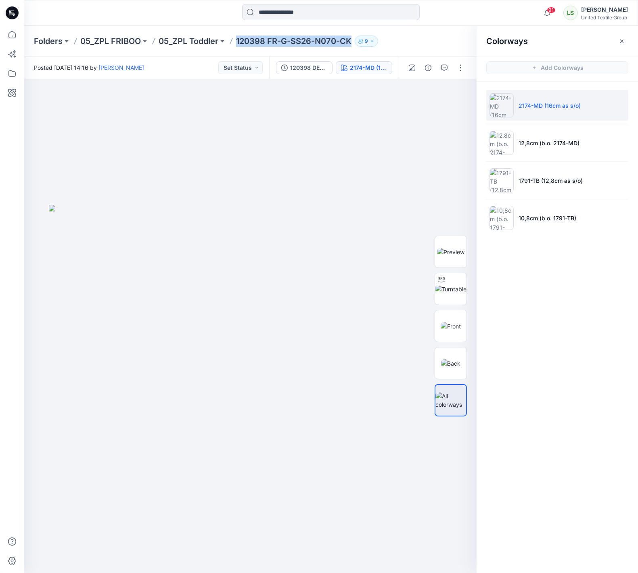
drag, startPoint x: 354, startPoint y: 42, endPoint x: 238, endPoint y: 41, distance: 115.8
click at [238, 41] on div "Folders 05_ZPL FRIBOO 05_ZPL Toddler 120398 FR-G-SS26-N070-CK 9" at bounding box center [299, 41] width 531 height 11
copy p "120398 FR-G-SS26-N070-CK"
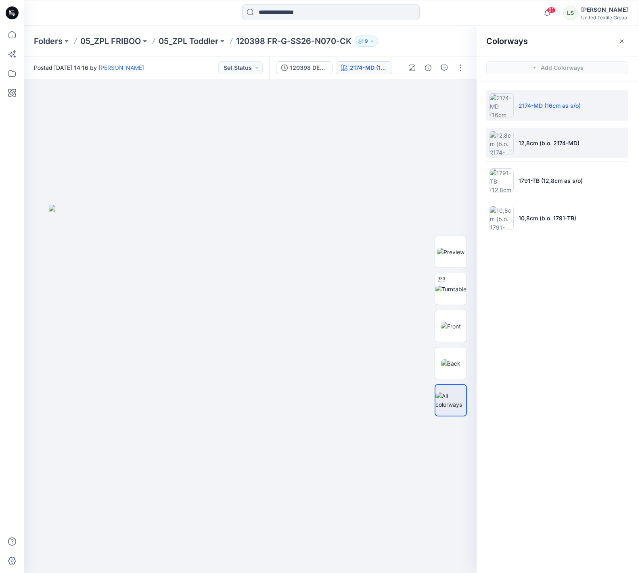
click at [531, 150] on li "12,8cm (b.o. 2174-MD)" at bounding box center [557, 142] width 142 height 31
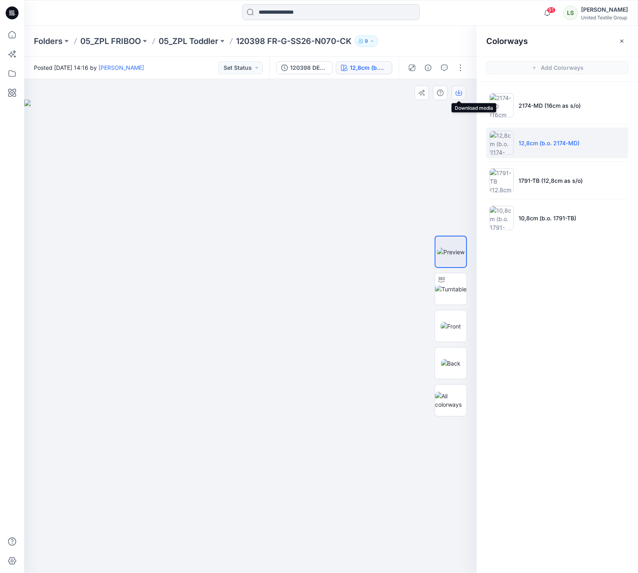
click at [454, 93] on button "button" at bounding box center [458, 93] width 15 height 15
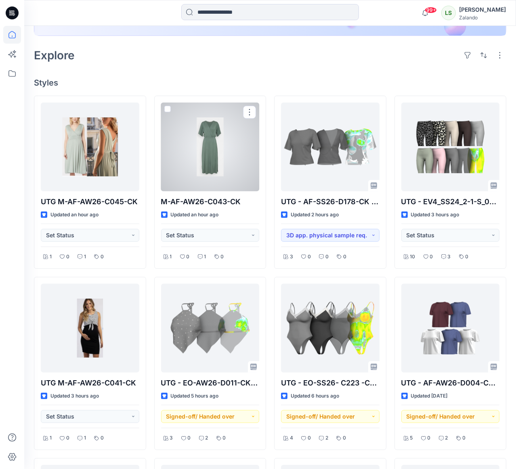
scroll to position [183, 0]
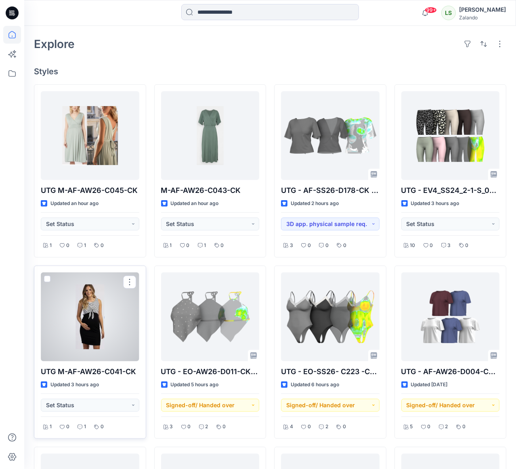
click at [86, 326] on div at bounding box center [90, 316] width 98 height 89
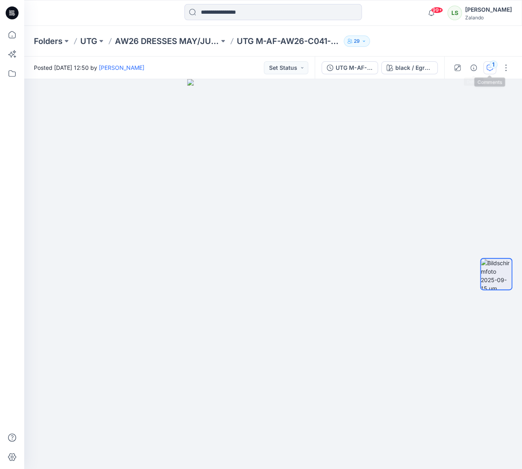
click at [484, 67] on button "1" at bounding box center [489, 67] width 13 height 13
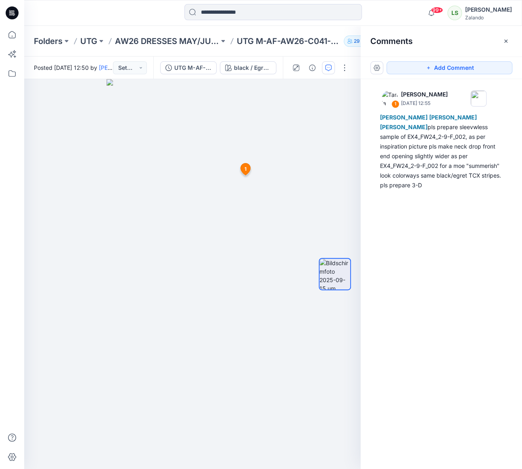
click at [15, 9] on icon at bounding box center [12, 12] width 13 height 13
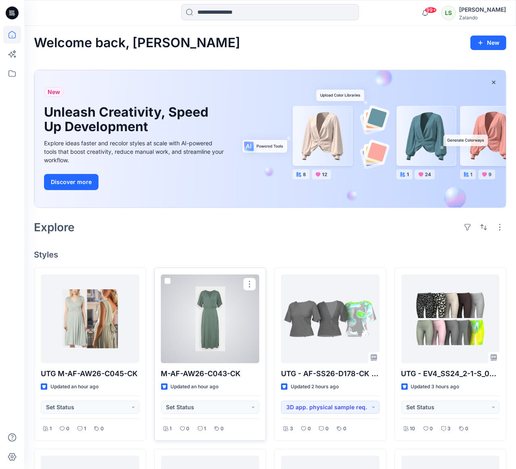
click at [201, 323] on div at bounding box center [210, 318] width 98 height 89
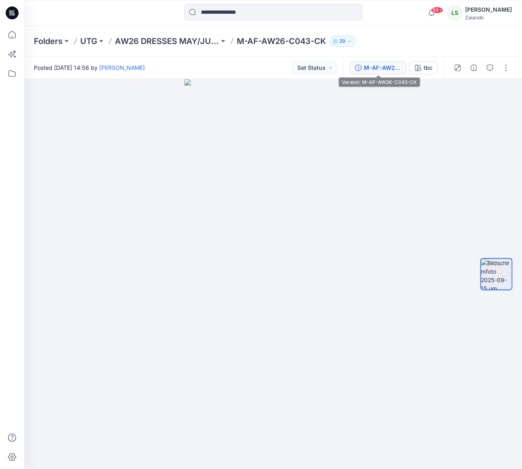
click at [390, 70] on div "M-AF-AW26-C043-CK" at bounding box center [382, 67] width 37 height 9
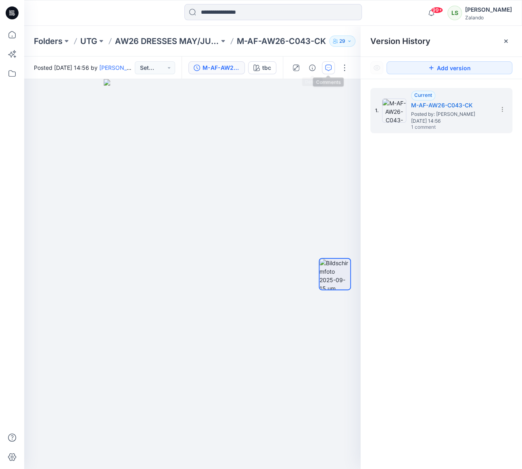
click at [327, 67] on icon "button" at bounding box center [328, 68] width 6 height 6
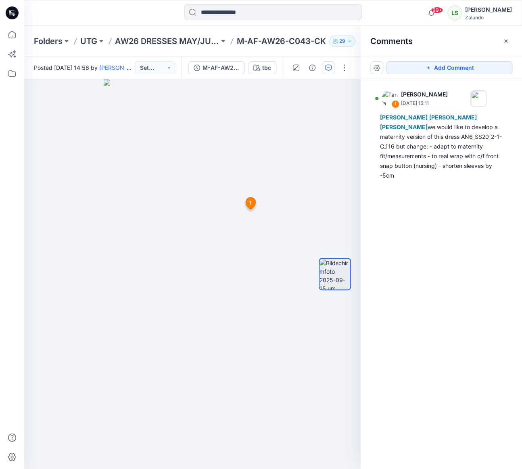
click at [8, 14] on icon at bounding box center [12, 12] width 13 height 13
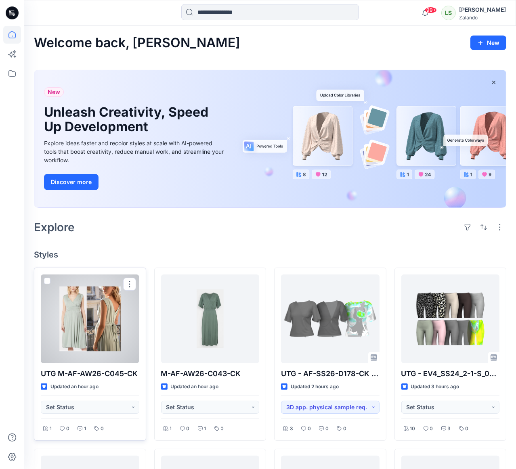
click at [87, 312] on div at bounding box center [90, 318] width 98 height 89
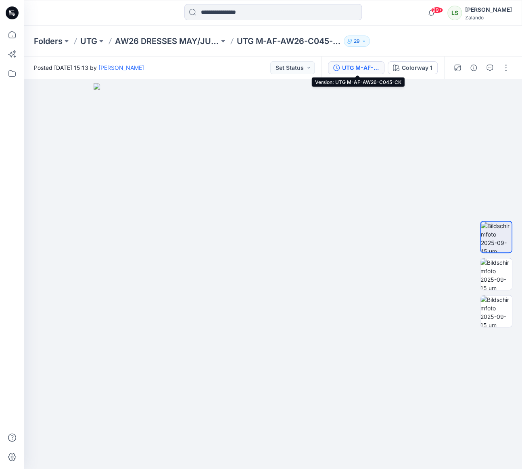
click at [364, 67] on div "UTG M-AF-AW26-C045-CK" at bounding box center [360, 67] width 37 height 9
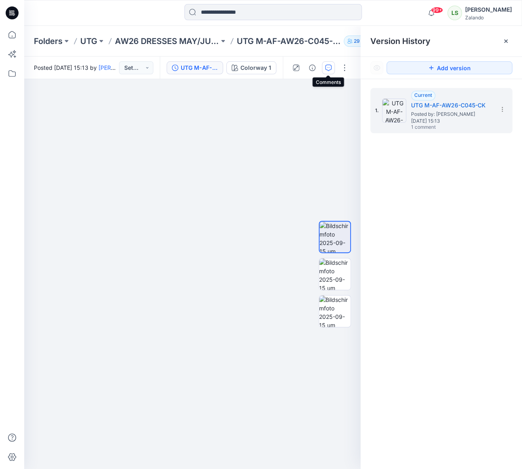
click at [326, 67] on icon "button" at bounding box center [328, 68] width 6 height 6
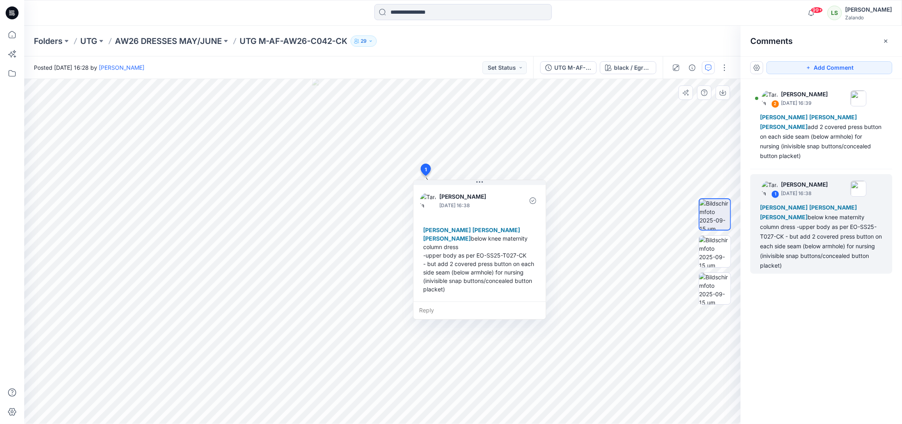
scroll to position [5, 0]
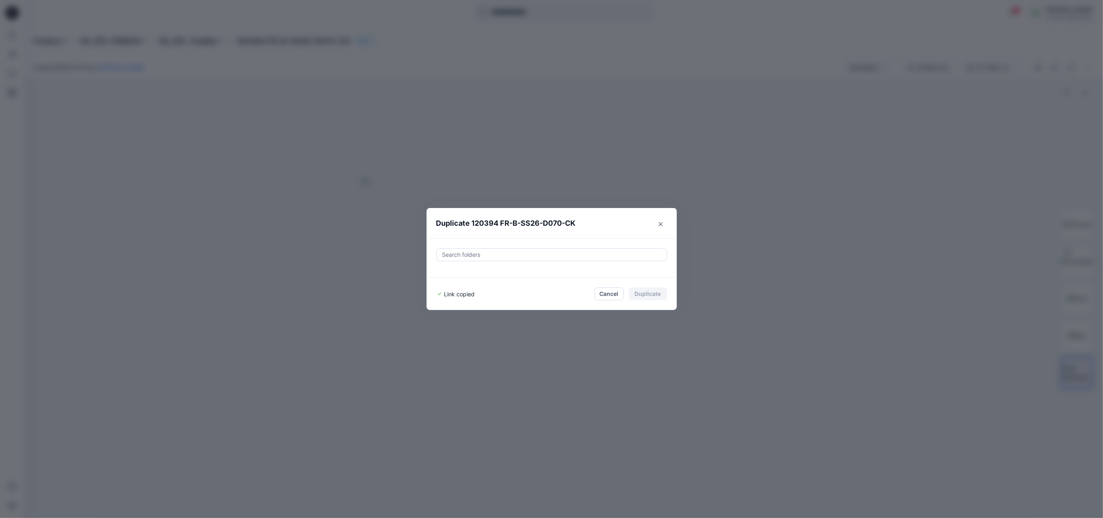
drag, startPoint x: 662, startPoint y: 224, endPoint x: 603, endPoint y: 207, distance: 62.1
click at [661, 224] on button "Close" at bounding box center [660, 224] width 13 height 13
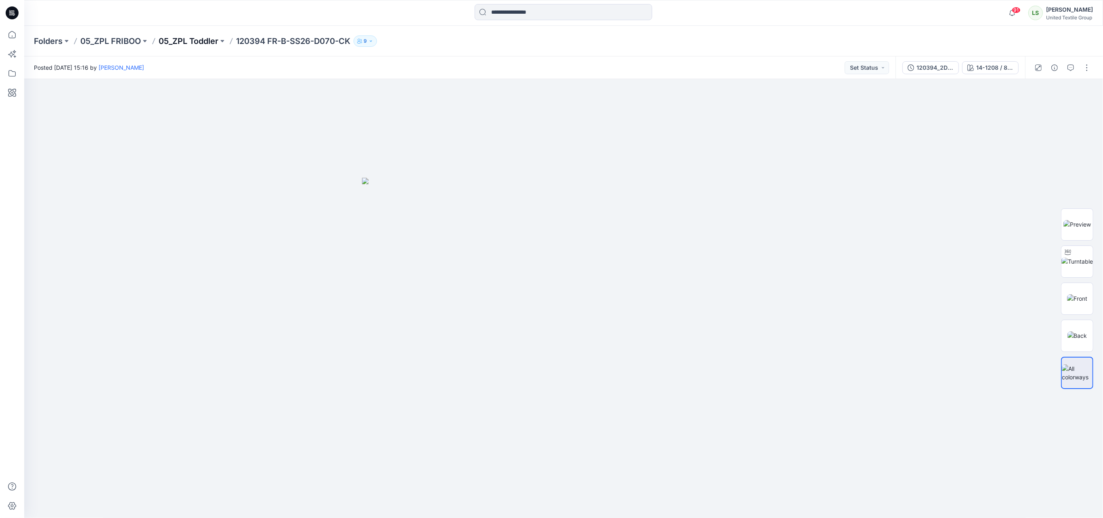
click at [204, 36] on p "05_ZPL Toddler" at bounding box center [189, 41] width 60 height 11
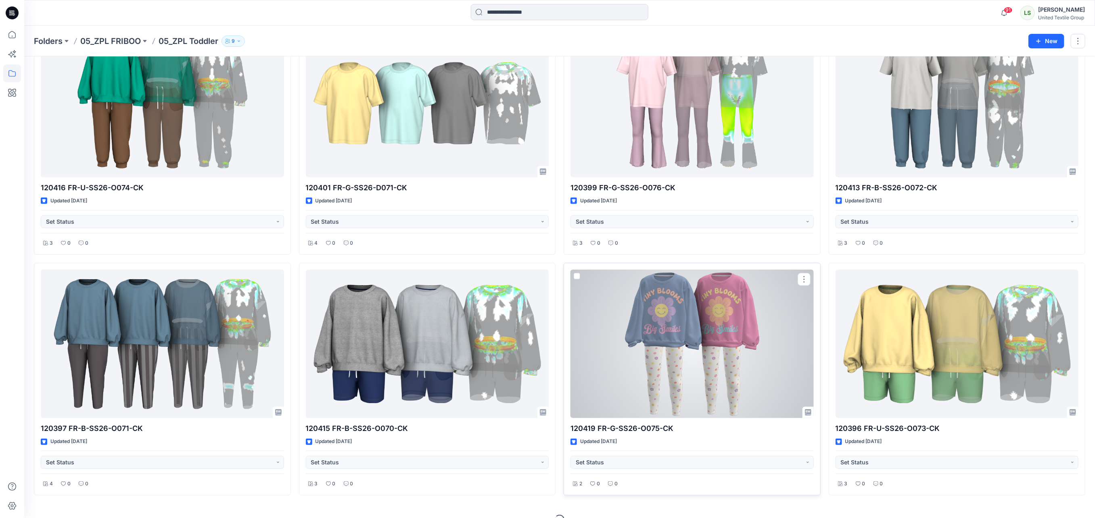
scroll to position [313, 0]
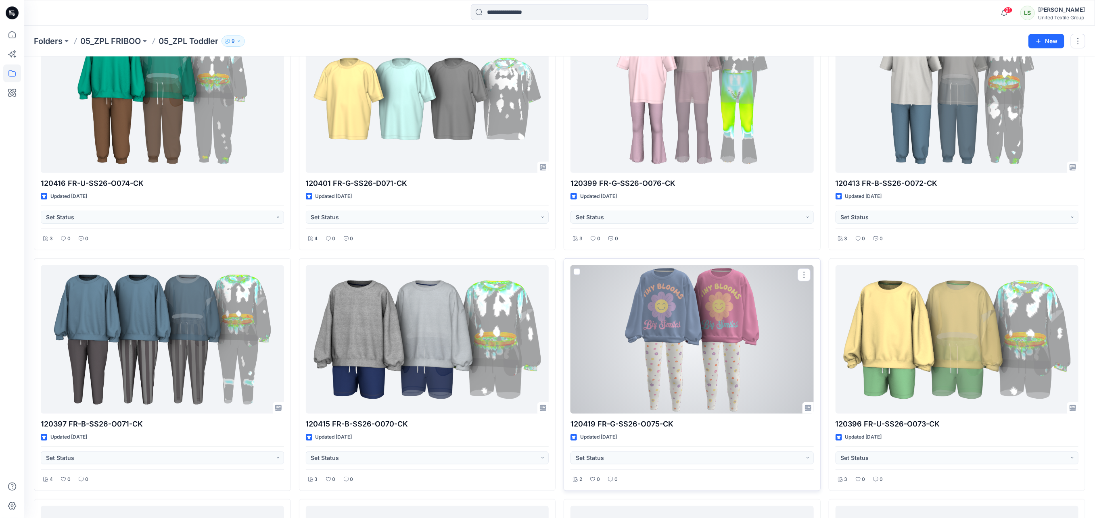
click at [704, 329] on div at bounding box center [691, 339] width 243 height 148
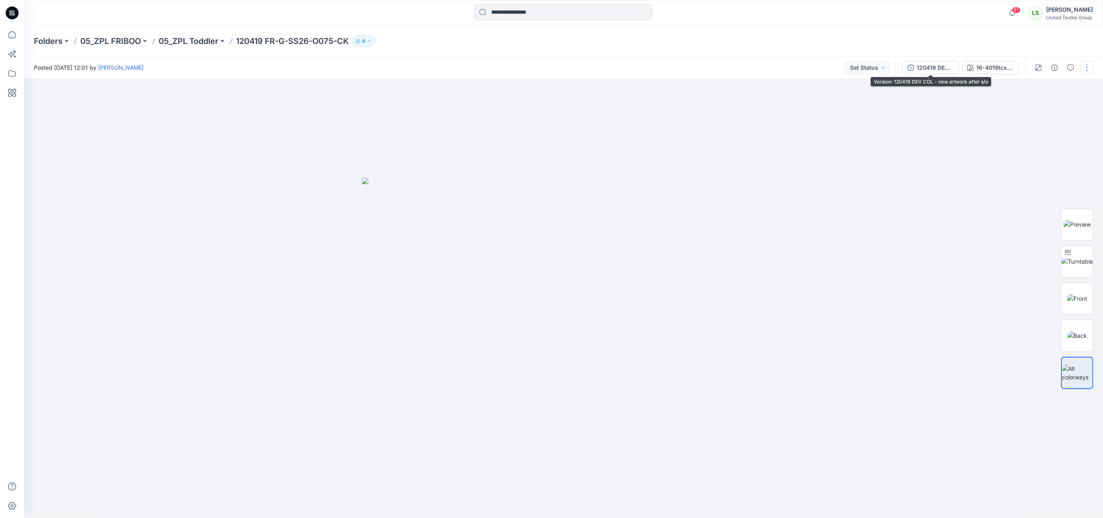
click at [926, 67] on div "120419 DEV COL - new artwork after s/o" at bounding box center [934, 67] width 37 height 9
